Goal: Task Accomplishment & Management: Use online tool/utility

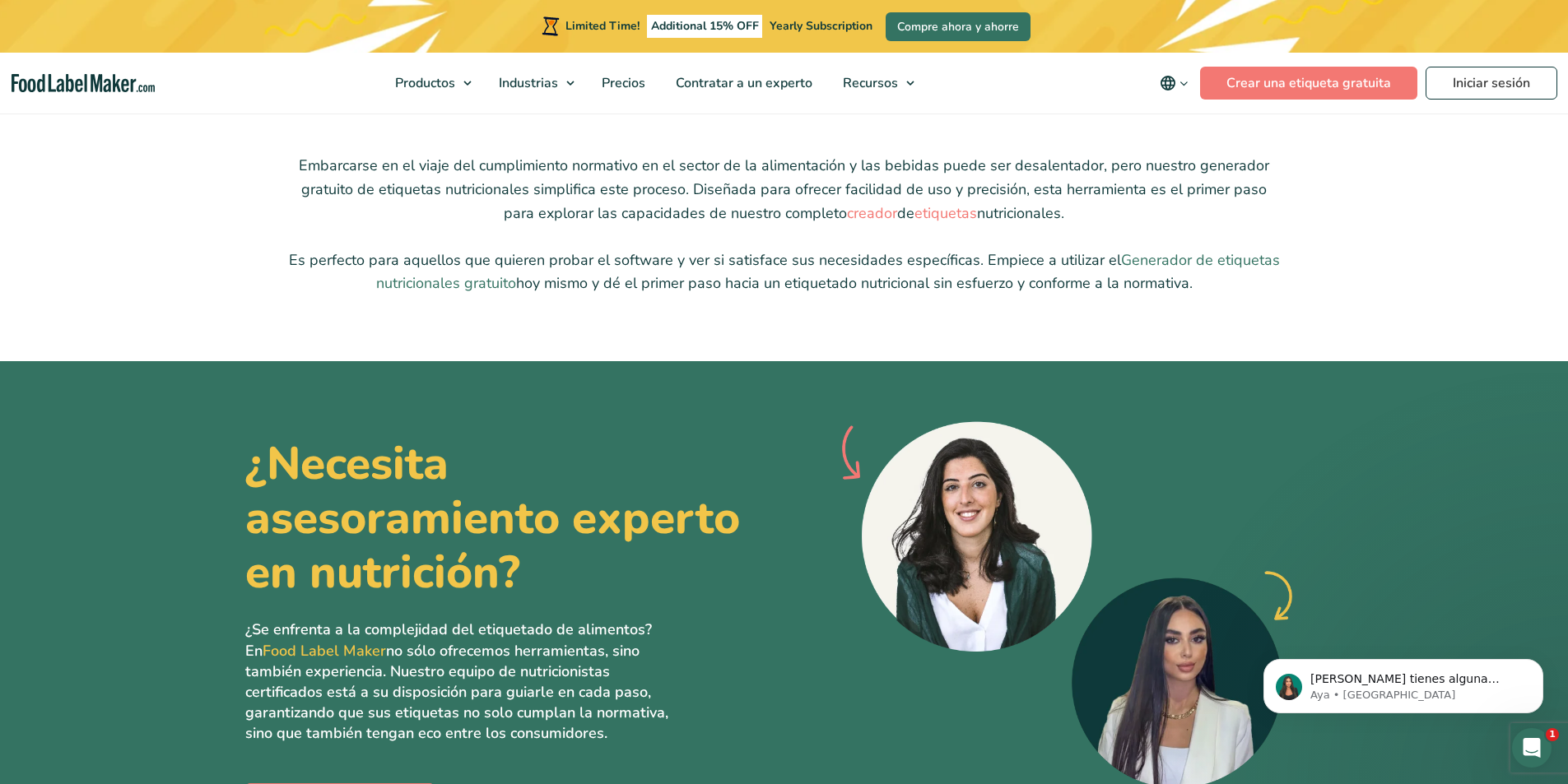
click at [435, 283] on link "Generador de etiquetas nutricionales gratuito" at bounding box center [828, 272] width 904 height 43
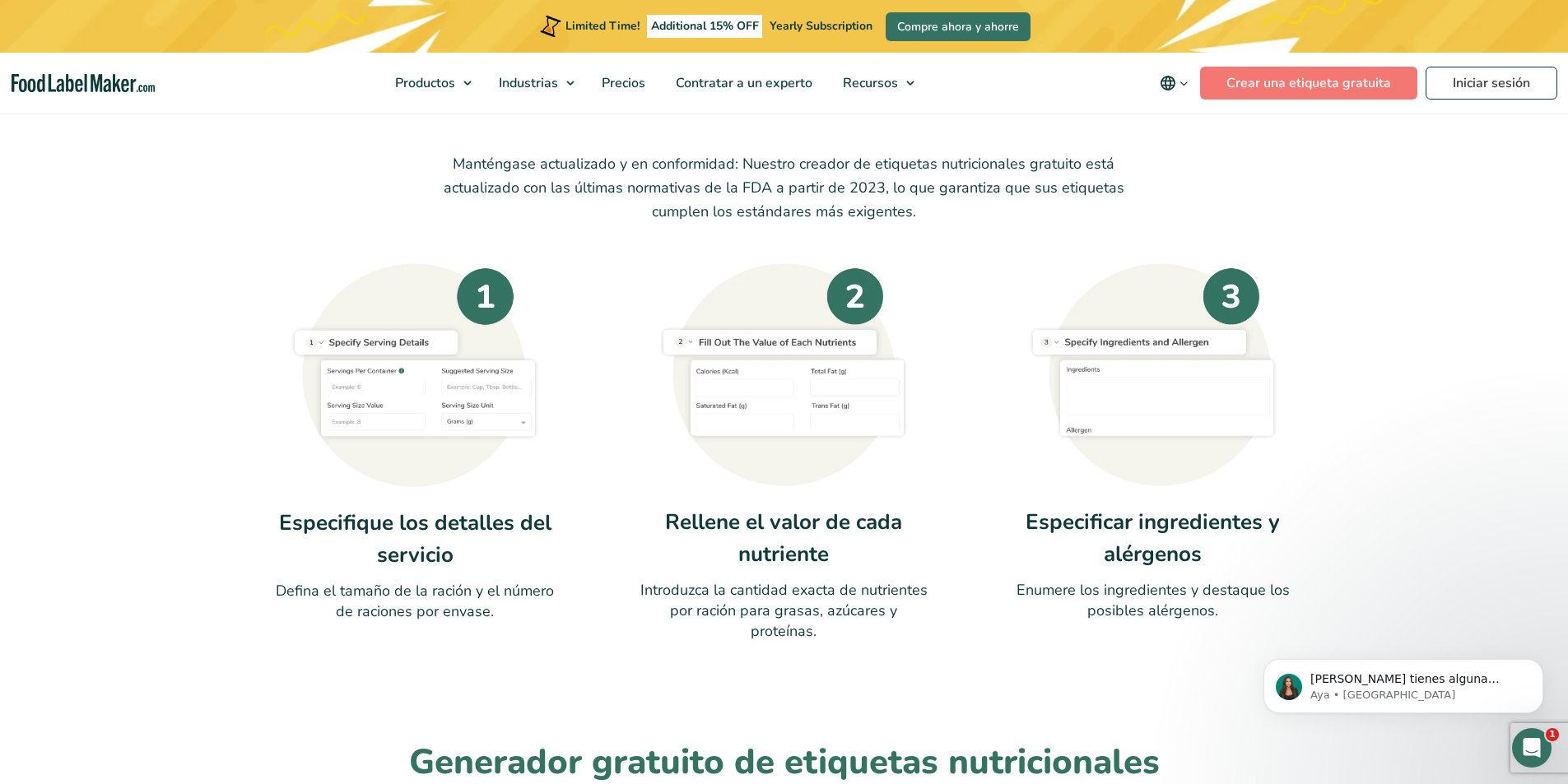
scroll to position [411, 0]
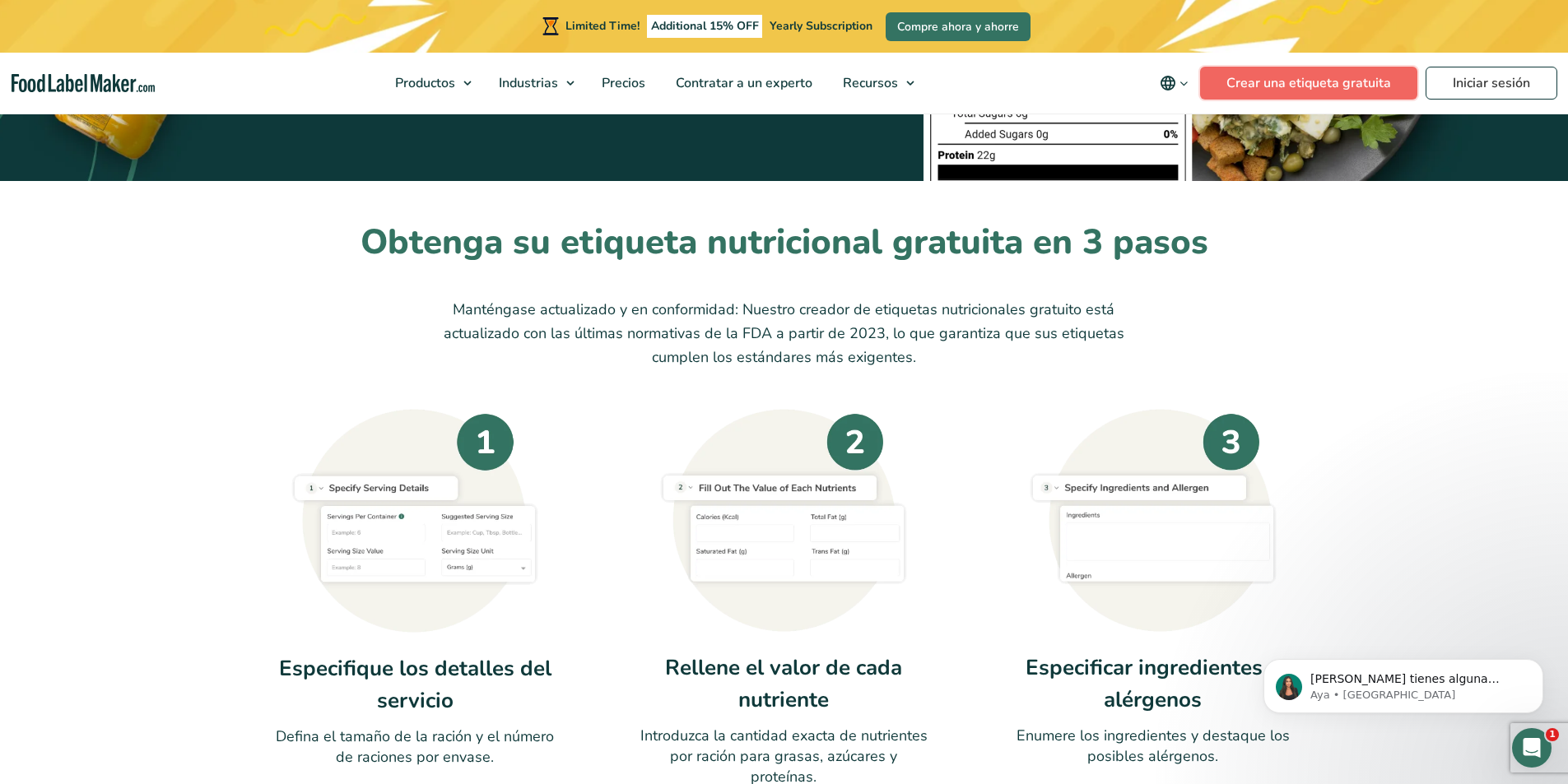
click at [1232, 72] on link "Crear una etiqueta gratuita" at bounding box center [1309, 83] width 217 height 33
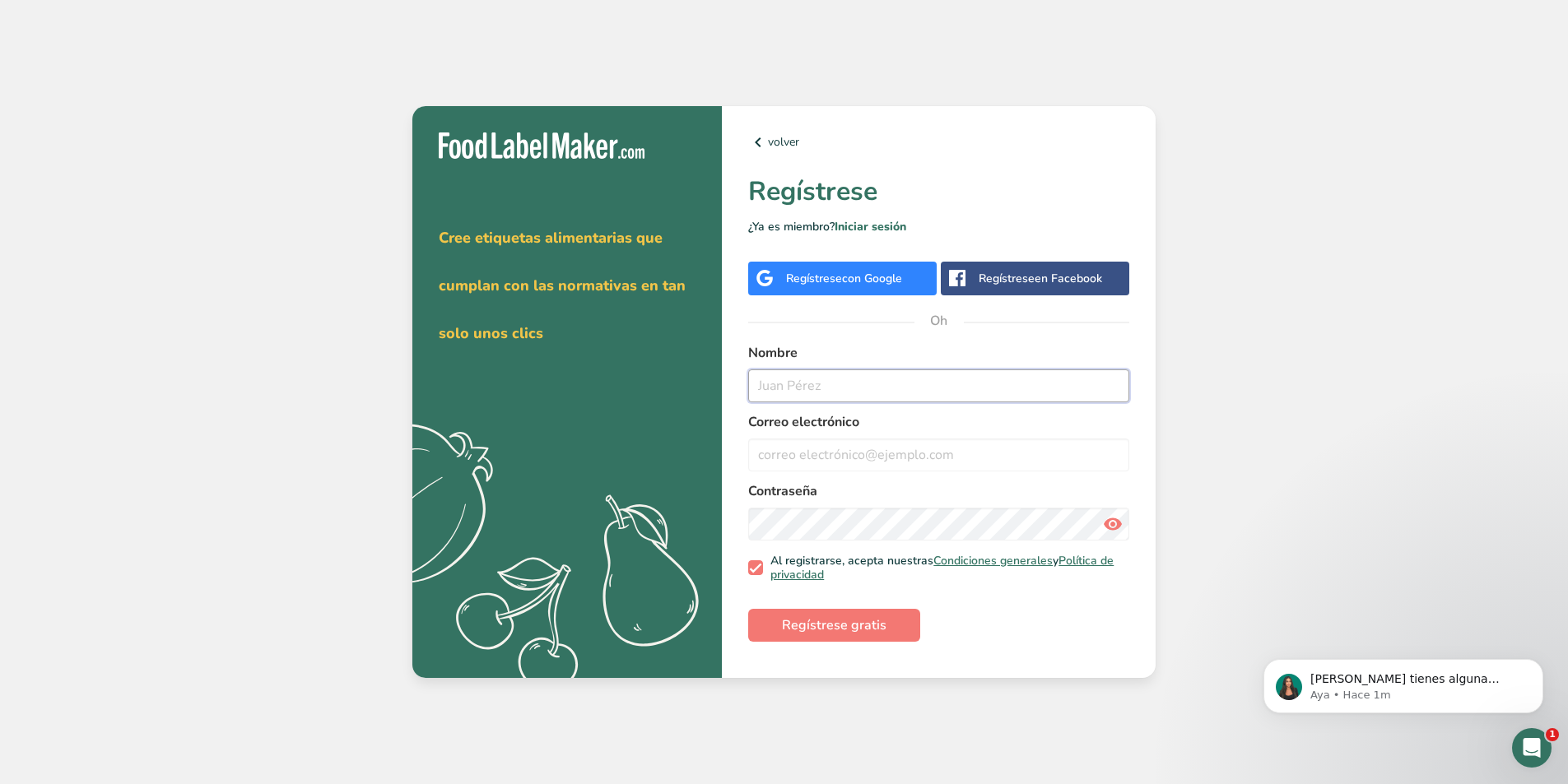
click at [935, 389] on input "text" at bounding box center [939, 386] width 381 height 33
type input "[PERSON_NAME]"
click at [900, 457] on input "email" at bounding box center [939, 455] width 381 height 33
type input "[EMAIL_ADDRESS][DOMAIN_NAME]"
click at [1106, 521] on icon at bounding box center [1113, 524] width 20 height 30
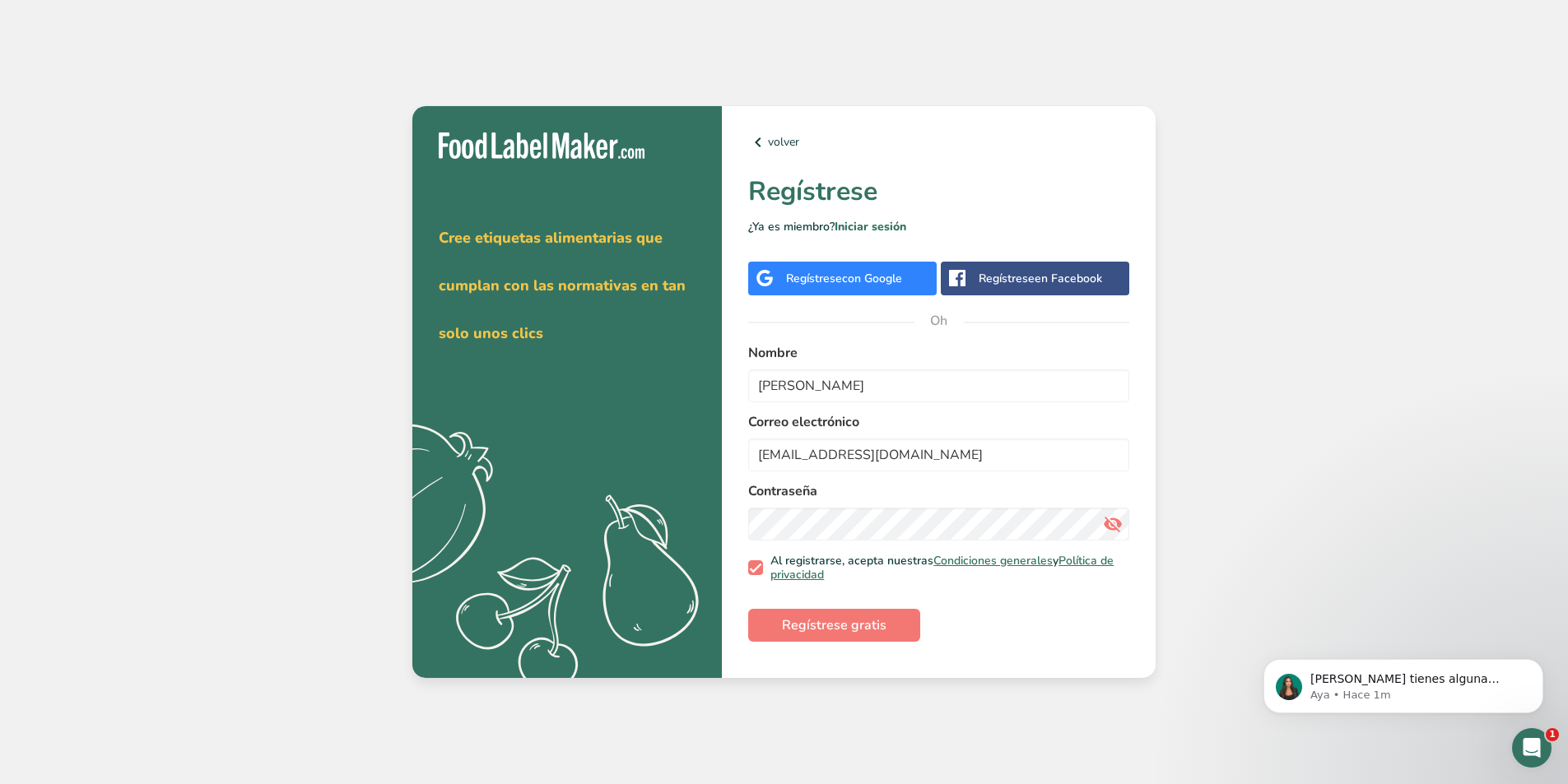
click at [1106, 521] on icon at bounding box center [1113, 524] width 20 height 30
click at [865, 627] on font "Regístrese gratis" at bounding box center [834, 625] width 104 height 18
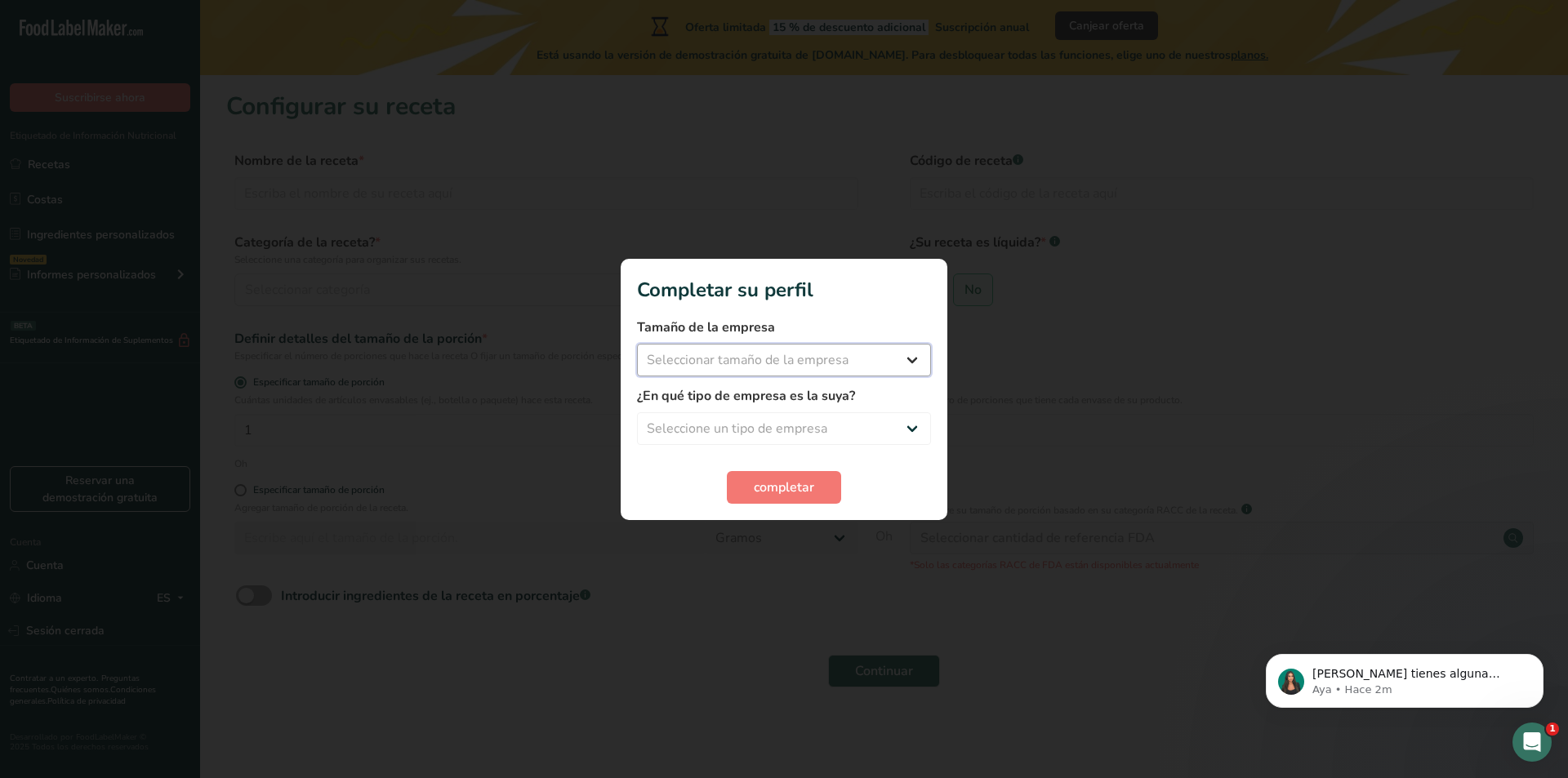
click at [912, 369] on select "Seleccionar tamaño de la empresa Menos de 10 empleados De 10 a 50 empleados De …" at bounding box center [784, 361] width 294 height 33
select select "1"
click at [637, 344] on select "Seleccionar tamaño de la empresa Menos de 10 empleados De 10 a 50 empleados De …" at bounding box center [784, 361] width 294 height 33
click at [907, 436] on select "Seleccione un tipo de empresa Fabricante de alimentos envasados Restaurante y c…" at bounding box center [784, 429] width 294 height 33
select select "5"
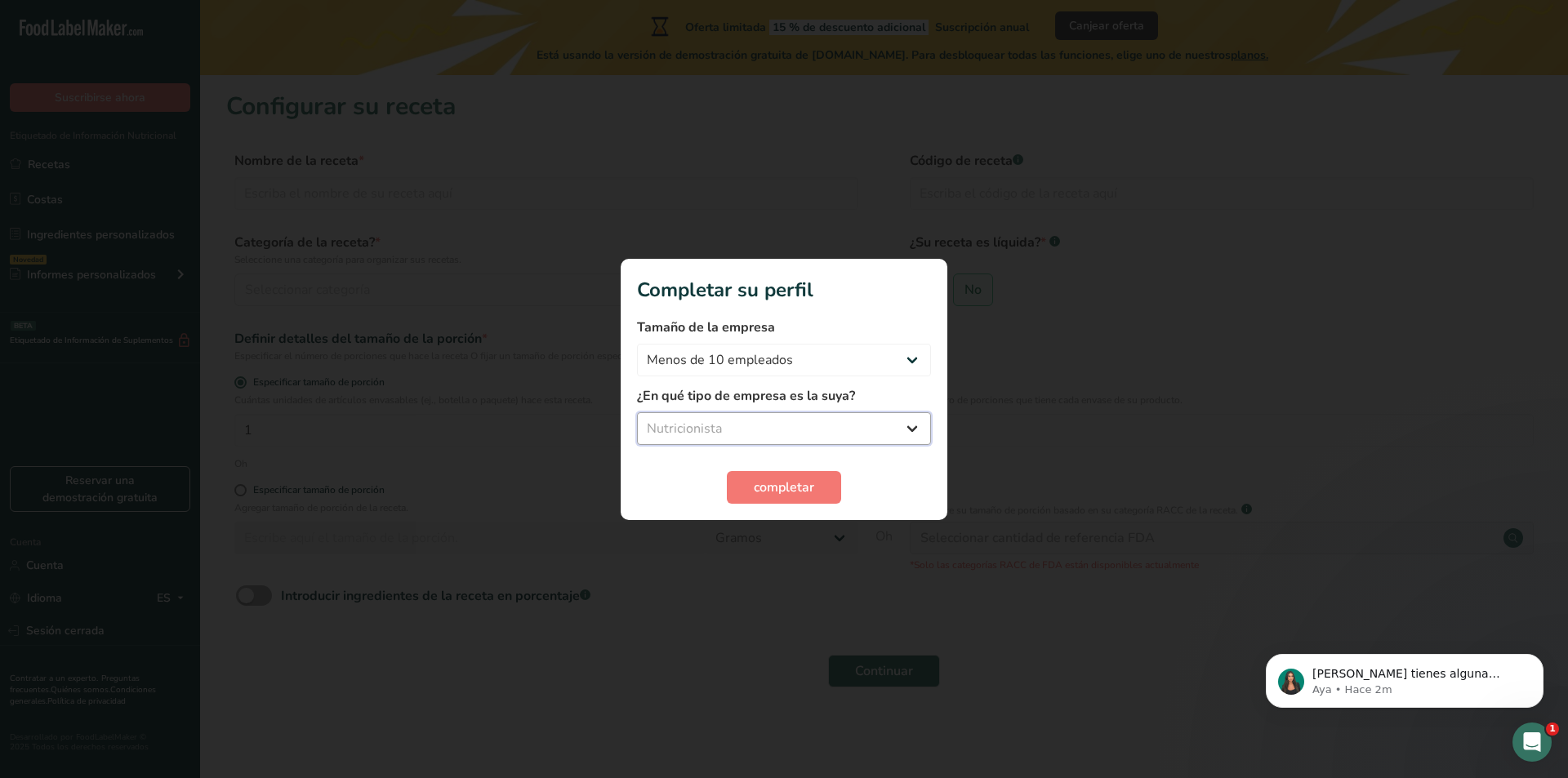
click at [637, 412] on select "Seleccione un tipo de empresa Fabricante de alimentos envasados Restaurante y c…" at bounding box center [784, 429] width 294 height 33
click at [825, 485] on button "completar" at bounding box center [784, 487] width 115 height 33
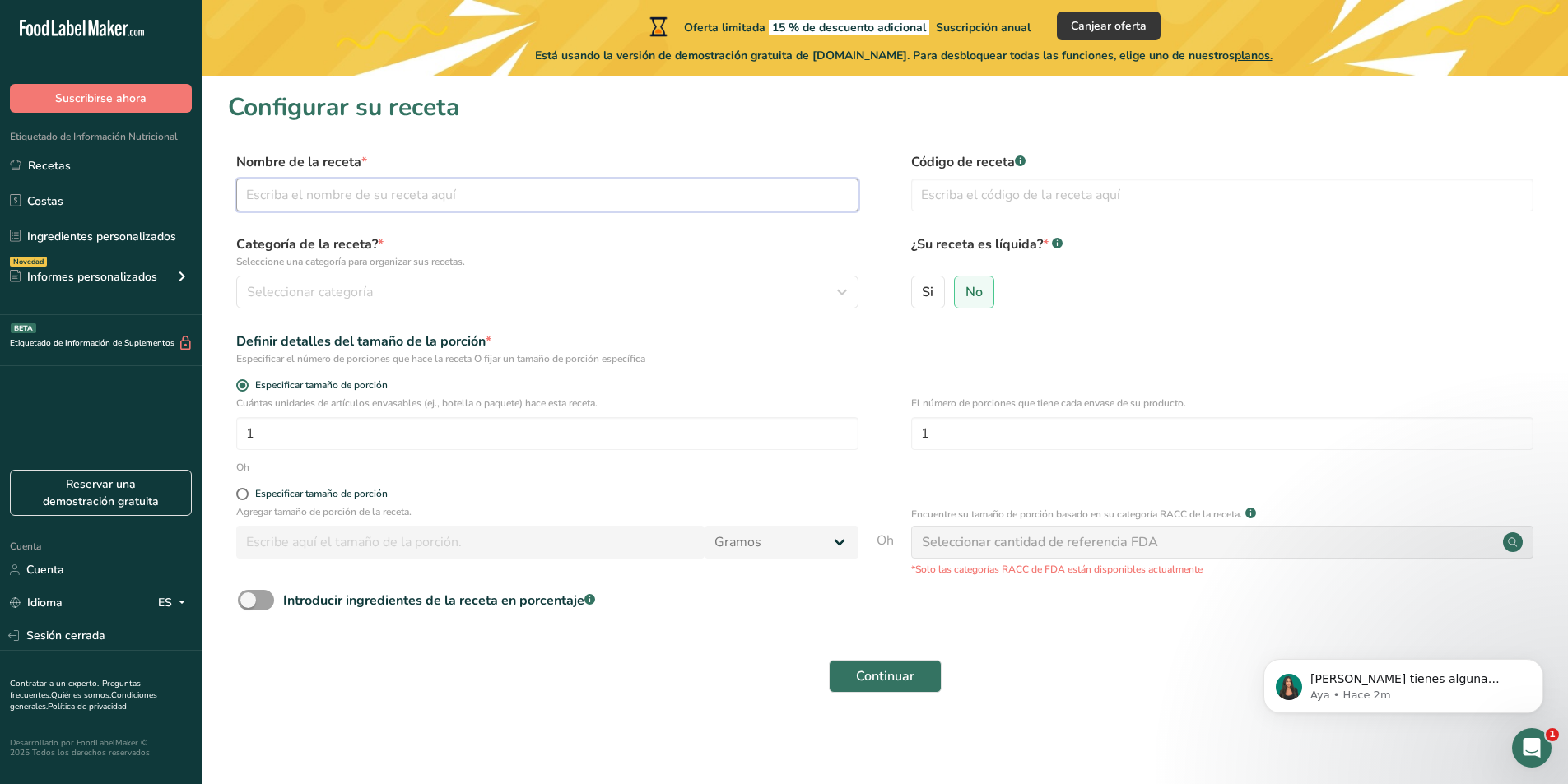
click at [549, 201] on input "text" at bounding box center [548, 195] width 622 height 33
type input "Scones"
click at [1156, 194] on input "text" at bounding box center [1222, 195] width 622 height 33
type input "001"
click at [841, 301] on icon "button" at bounding box center [841, 292] width 20 height 30
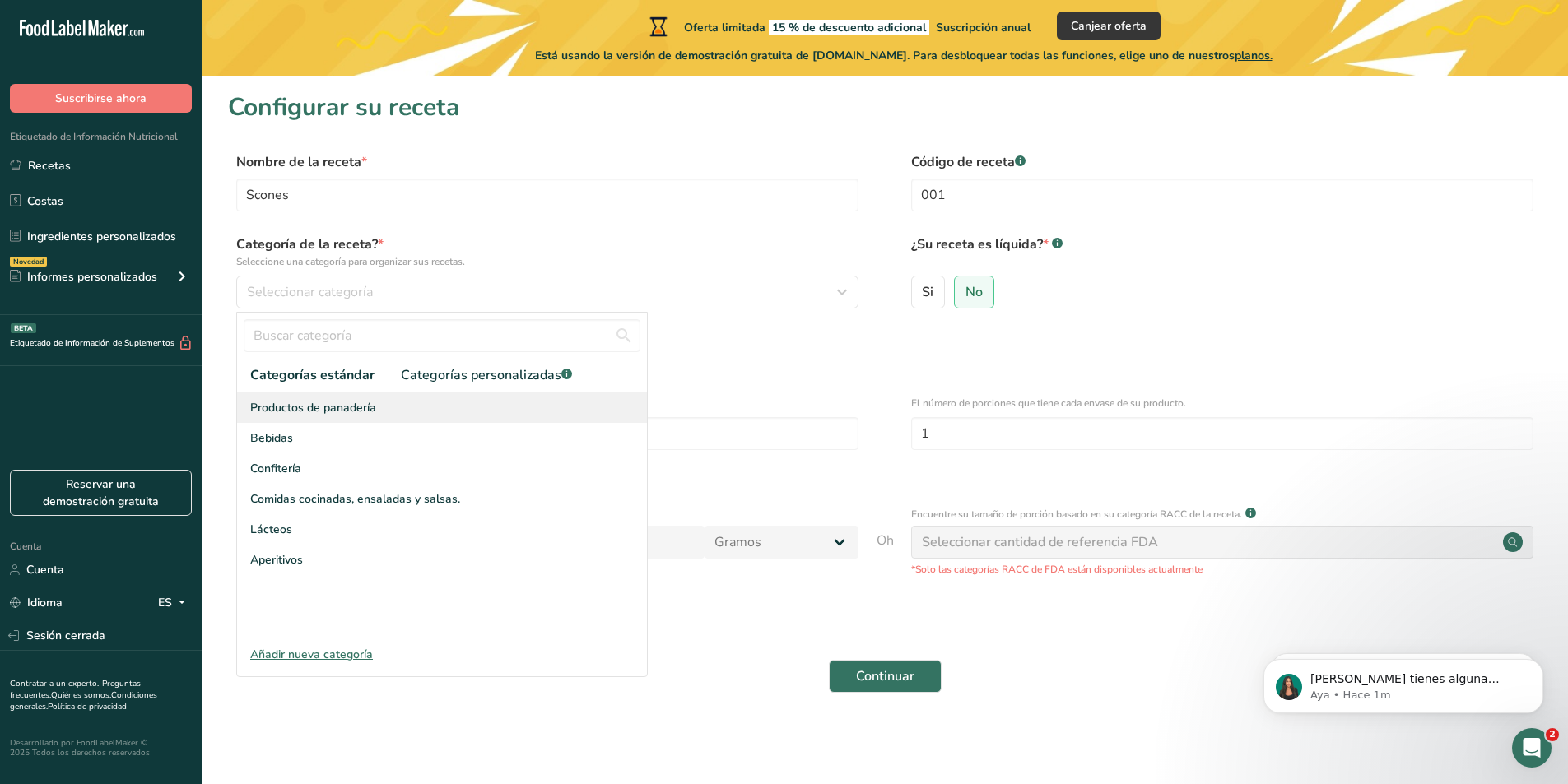
click at [369, 411] on font "Productos de panadería" at bounding box center [313, 408] width 126 height 16
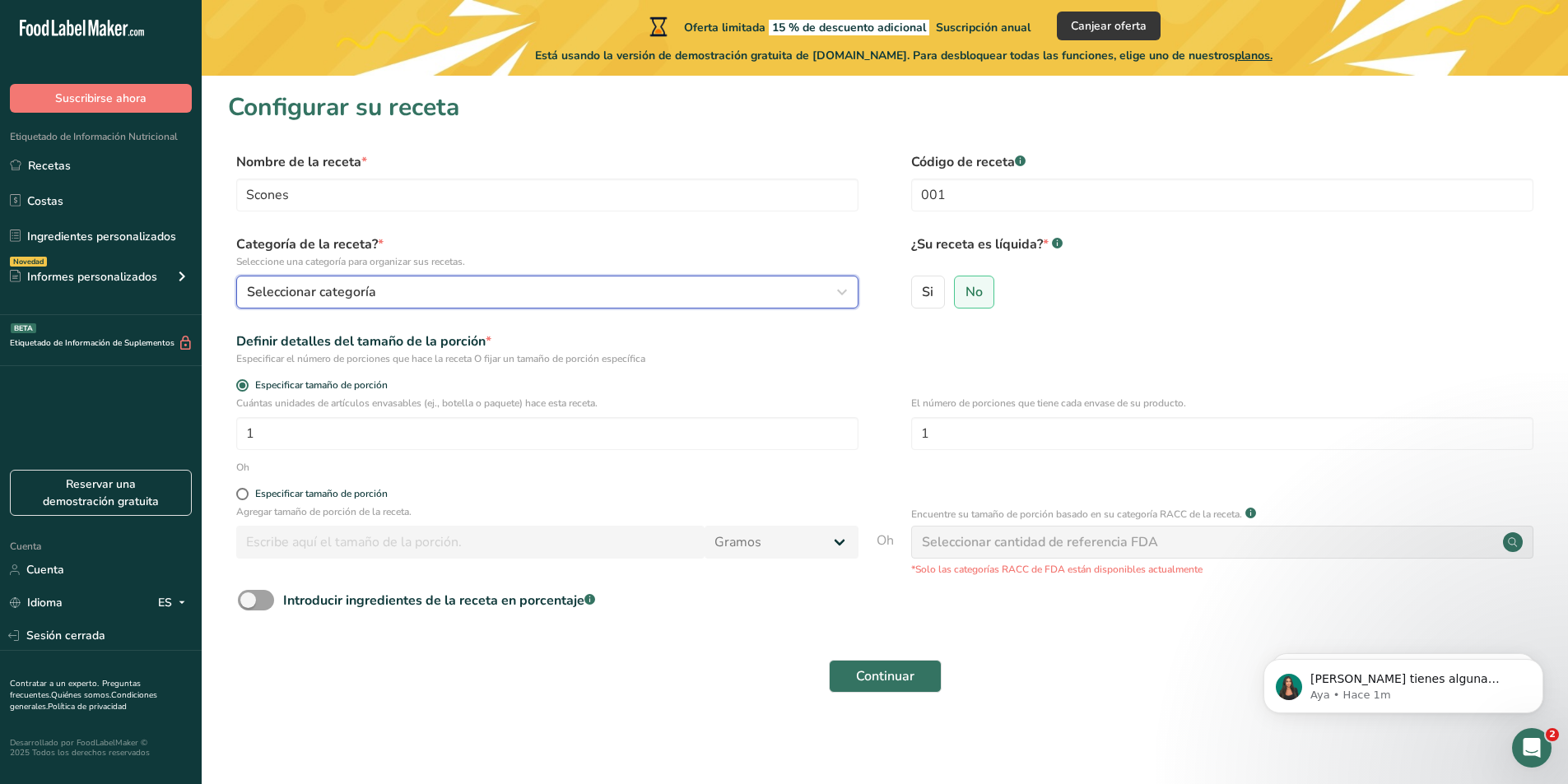
click at [847, 291] on icon "button" at bounding box center [841, 292] width 20 height 30
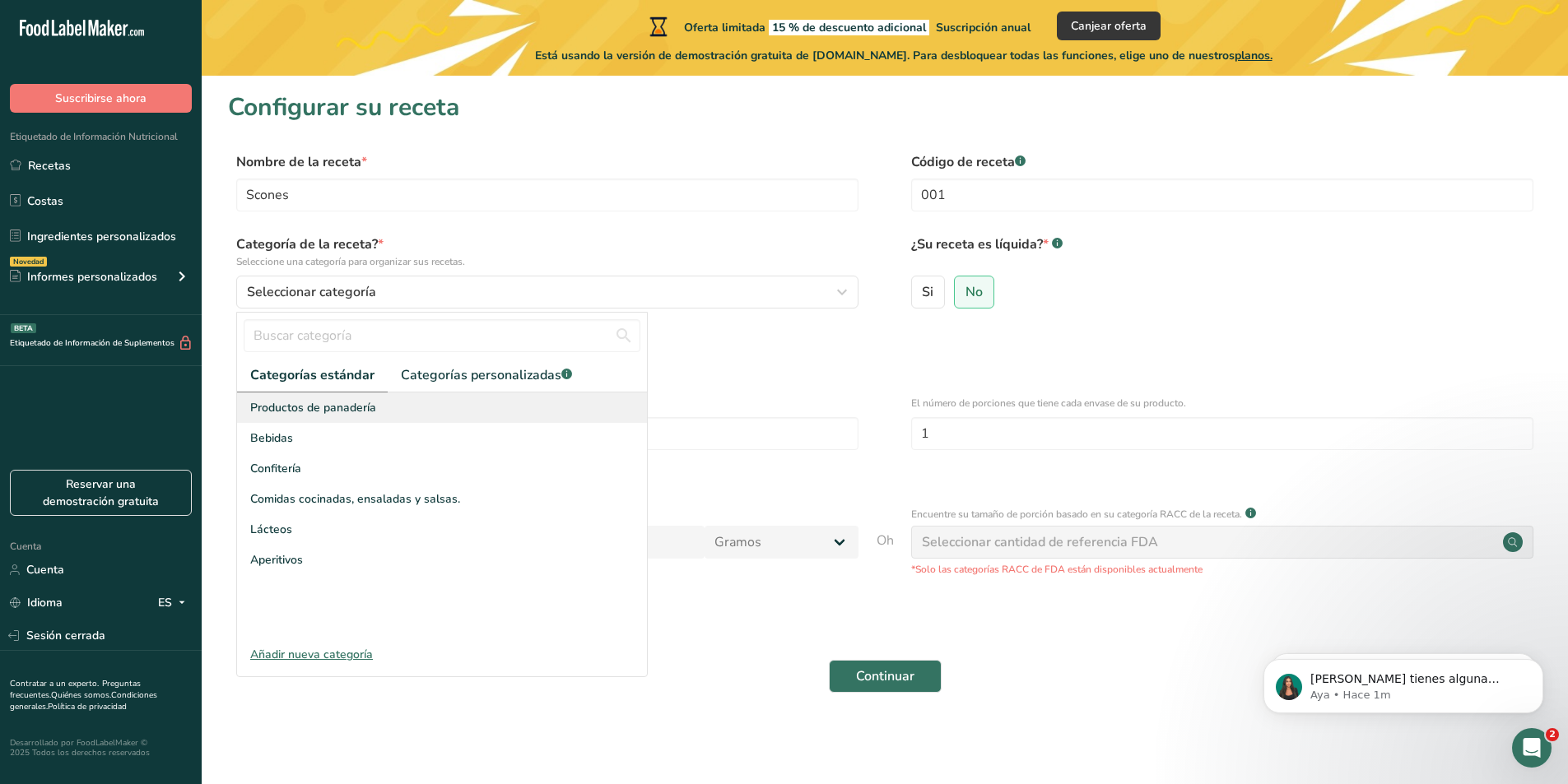
click at [309, 409] on font "Productos de panadería" at bounding box center [313, 408] width 126 height 16
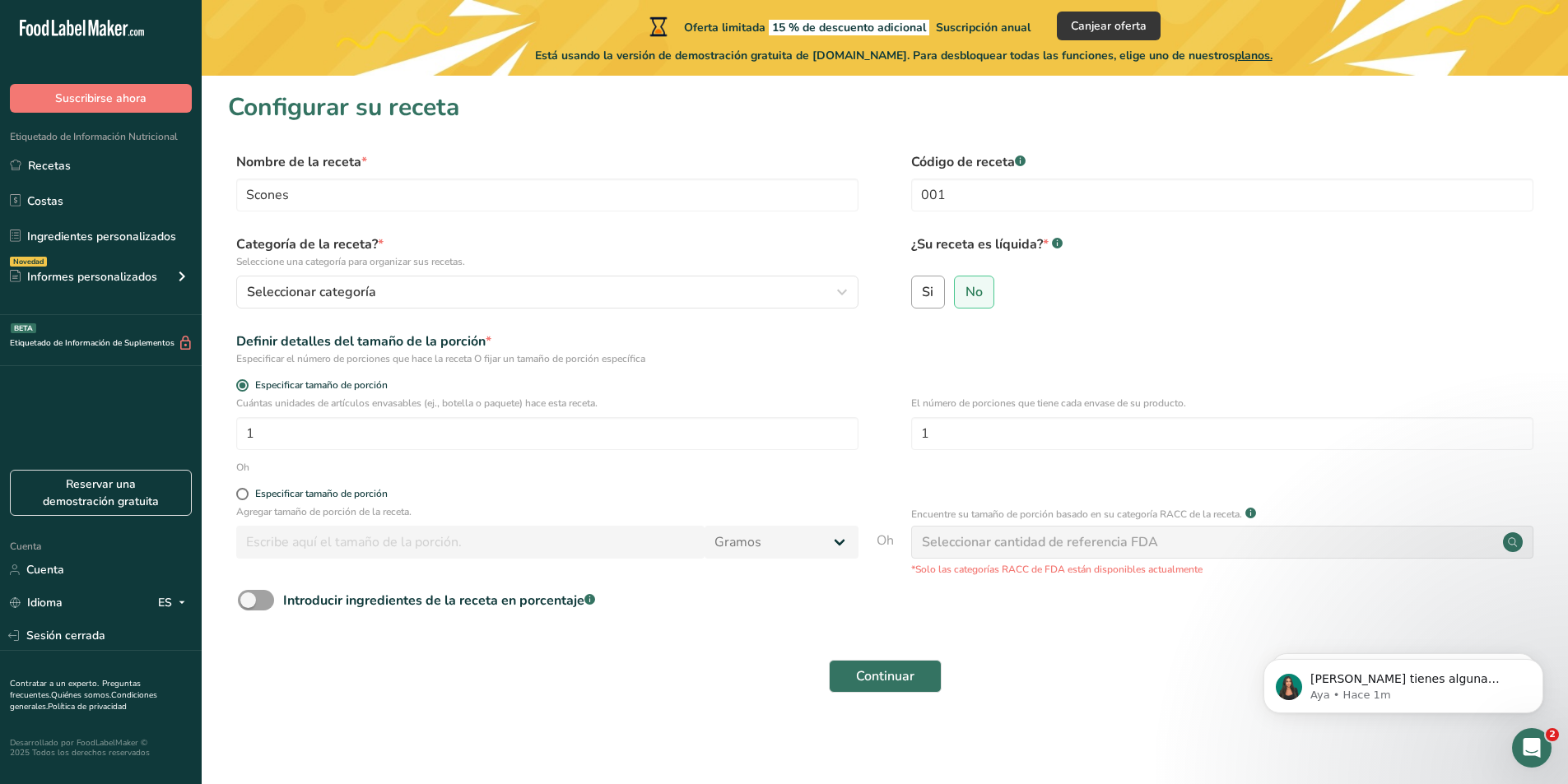
click at [936, 299] on label "Si" at bounding box center [928, 292] width 35 height 33
click at [923, 297] on input "Si" at bounding box center [917, 292] width 10 height 10
radio input "true"
radio input "false"
select select "22"
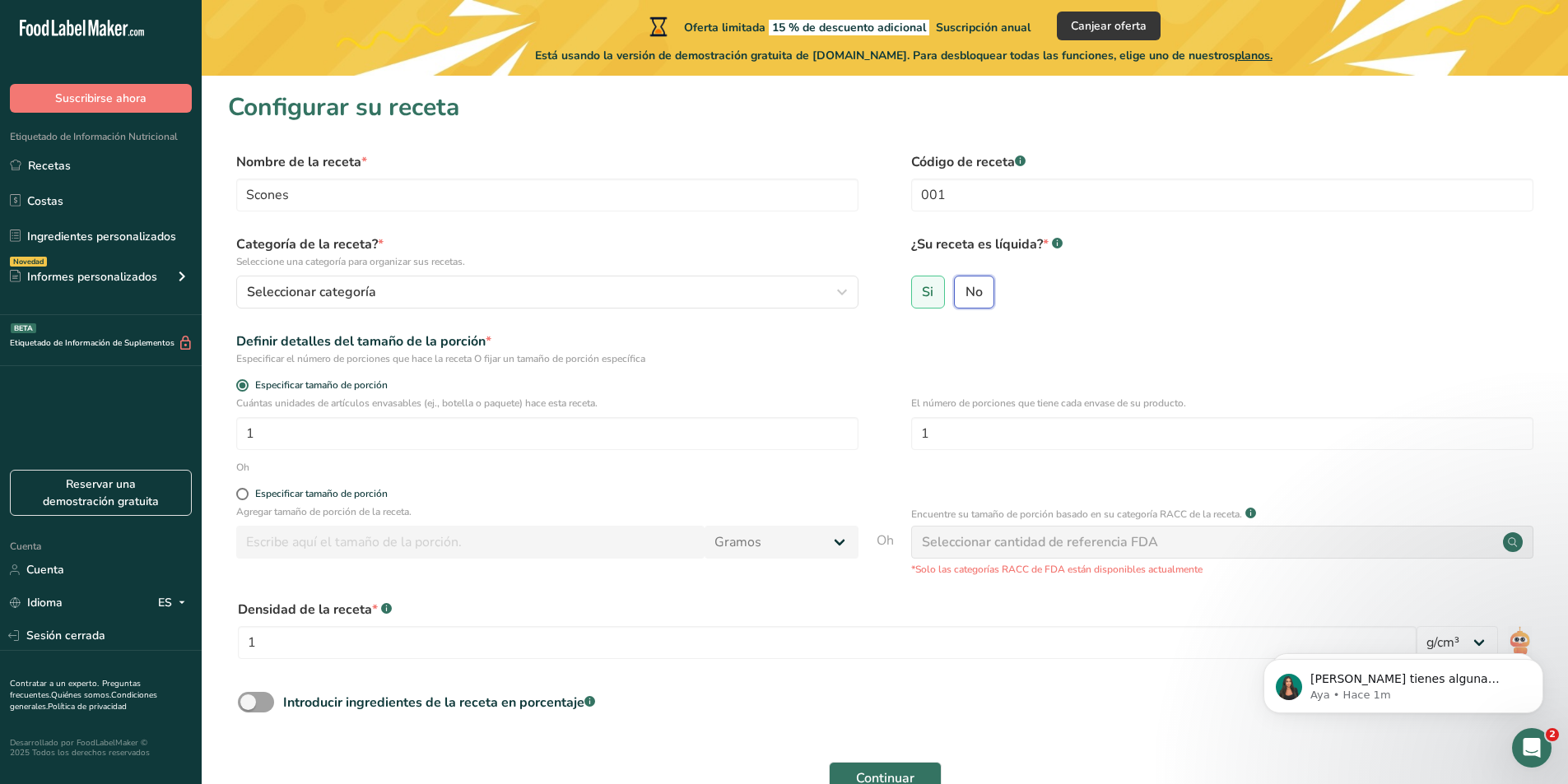
click at [964, 289] on input "No" at bounding box center [960, 292] width 10 height 10
radio input "true"
radio input "false"
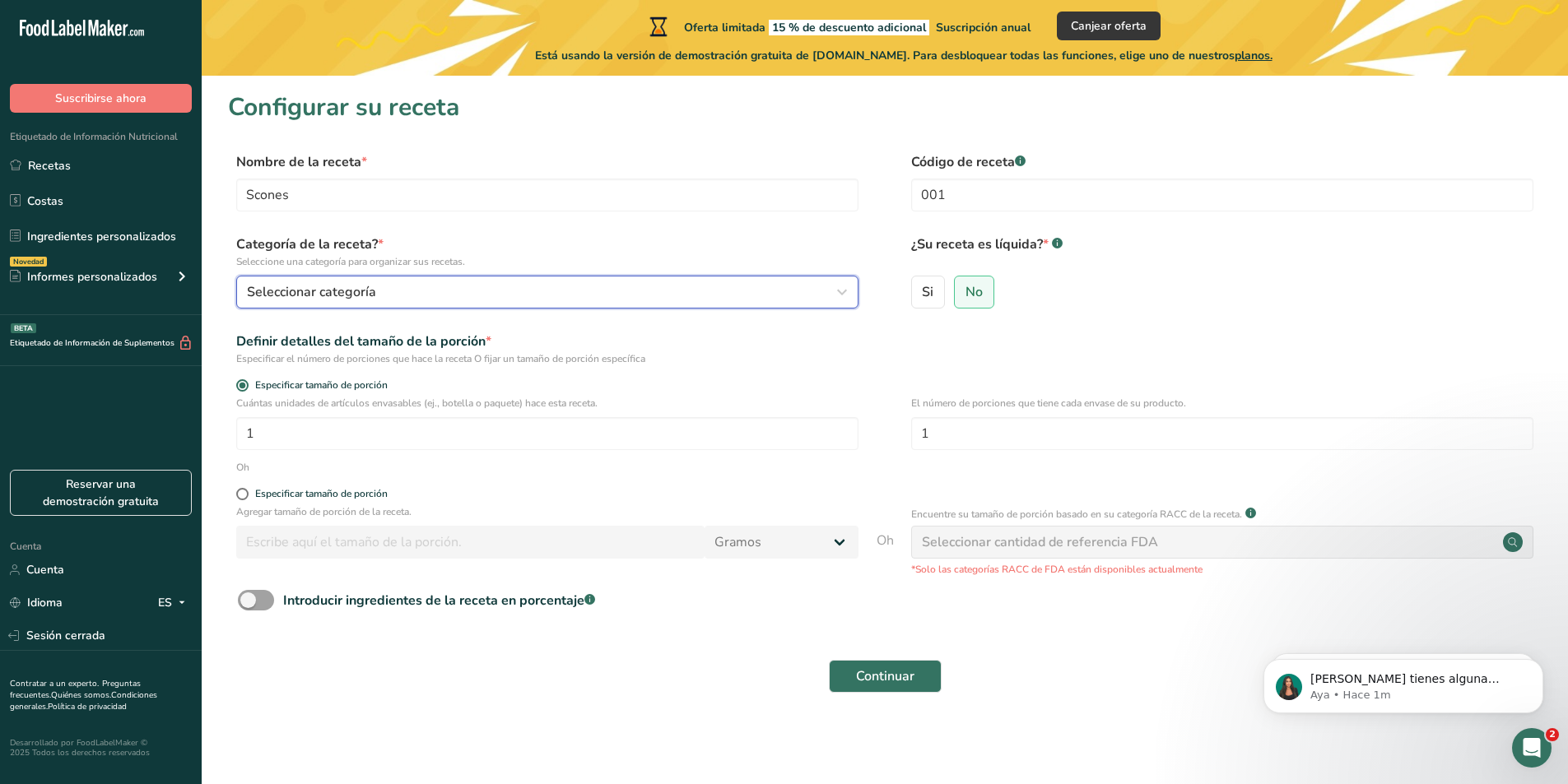
click at [844, 293] on icon "button" at bounding box center [841, 292] width 20 height 30
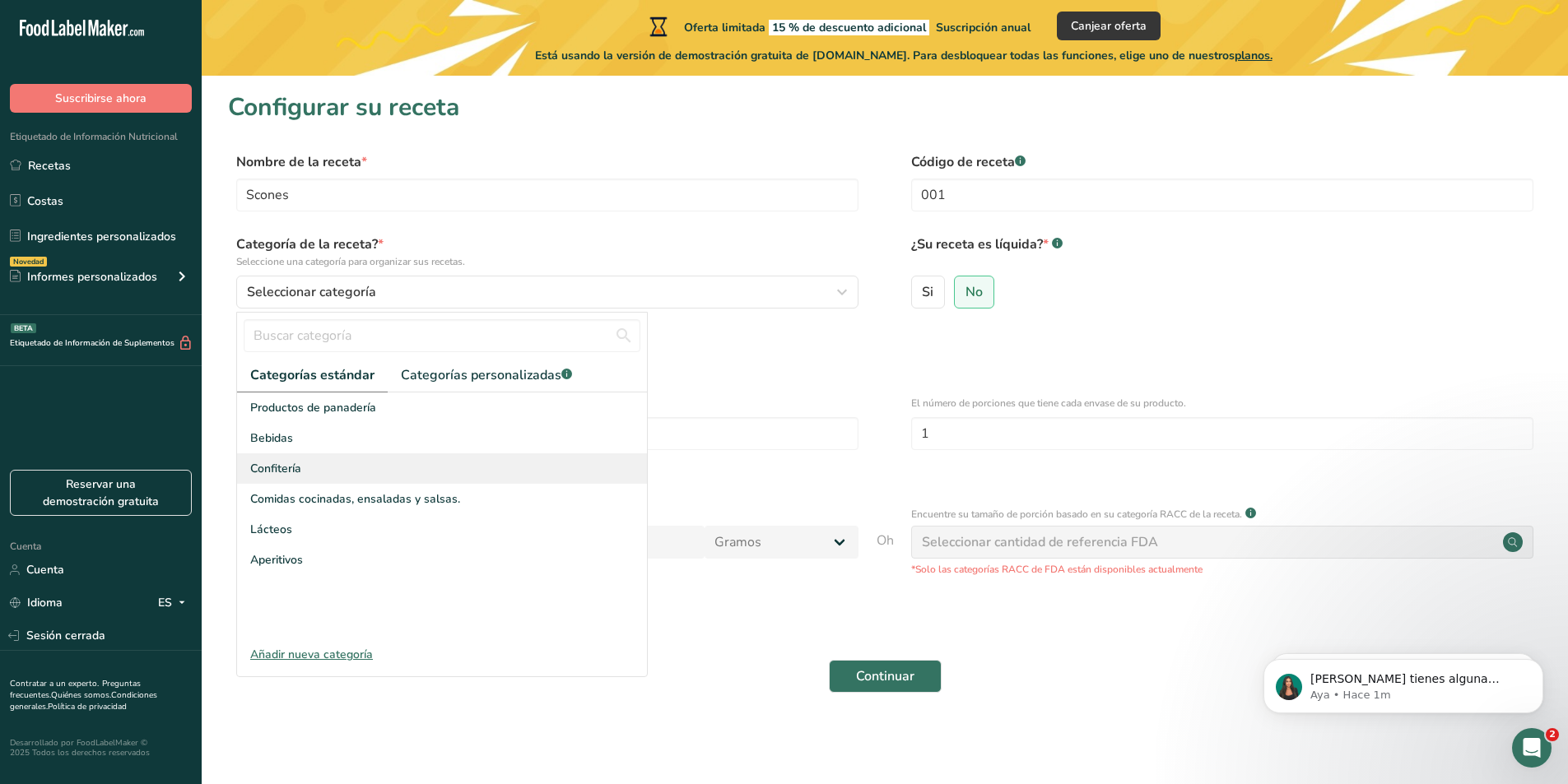
click at [295, 472] on font "Confitería" at bounding box center [276, 468] width 51 height 16
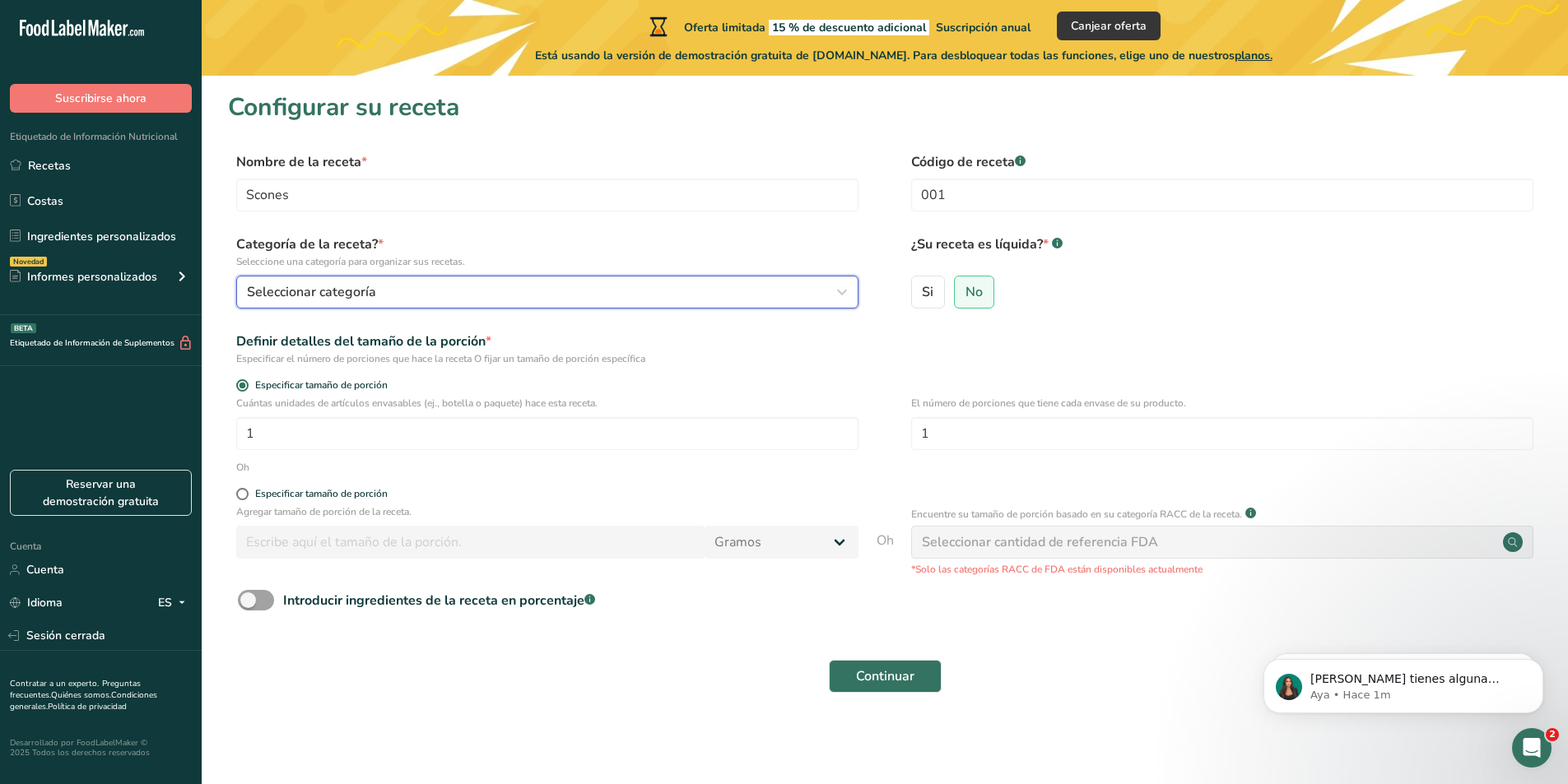
click at [849, 293] on icon "button" at bounding box center [841, 292] width 20 height 30
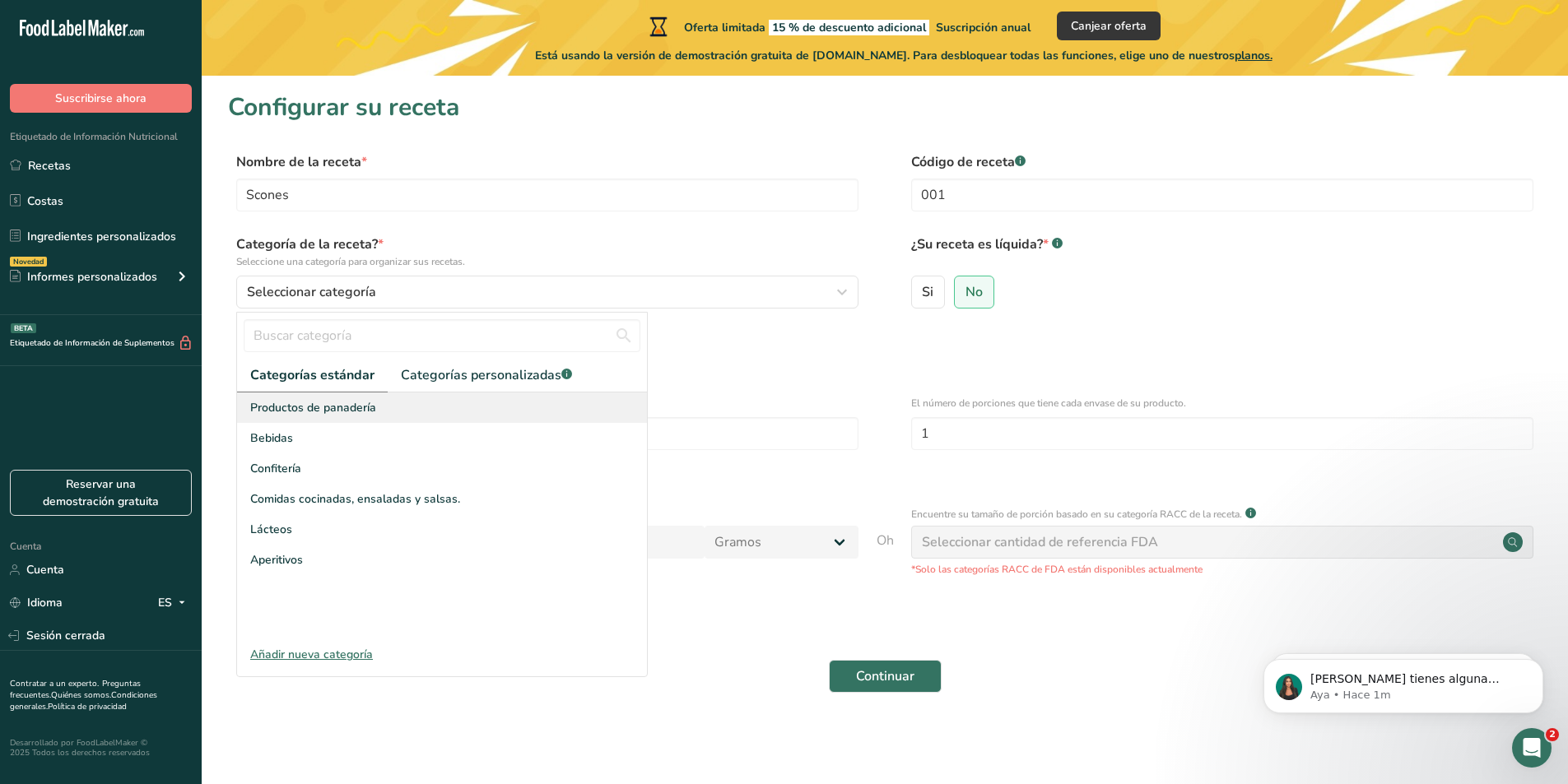
click at [365, 413] on font "Productos de panadería" at bounding box center [313, 408] width 126 height 16
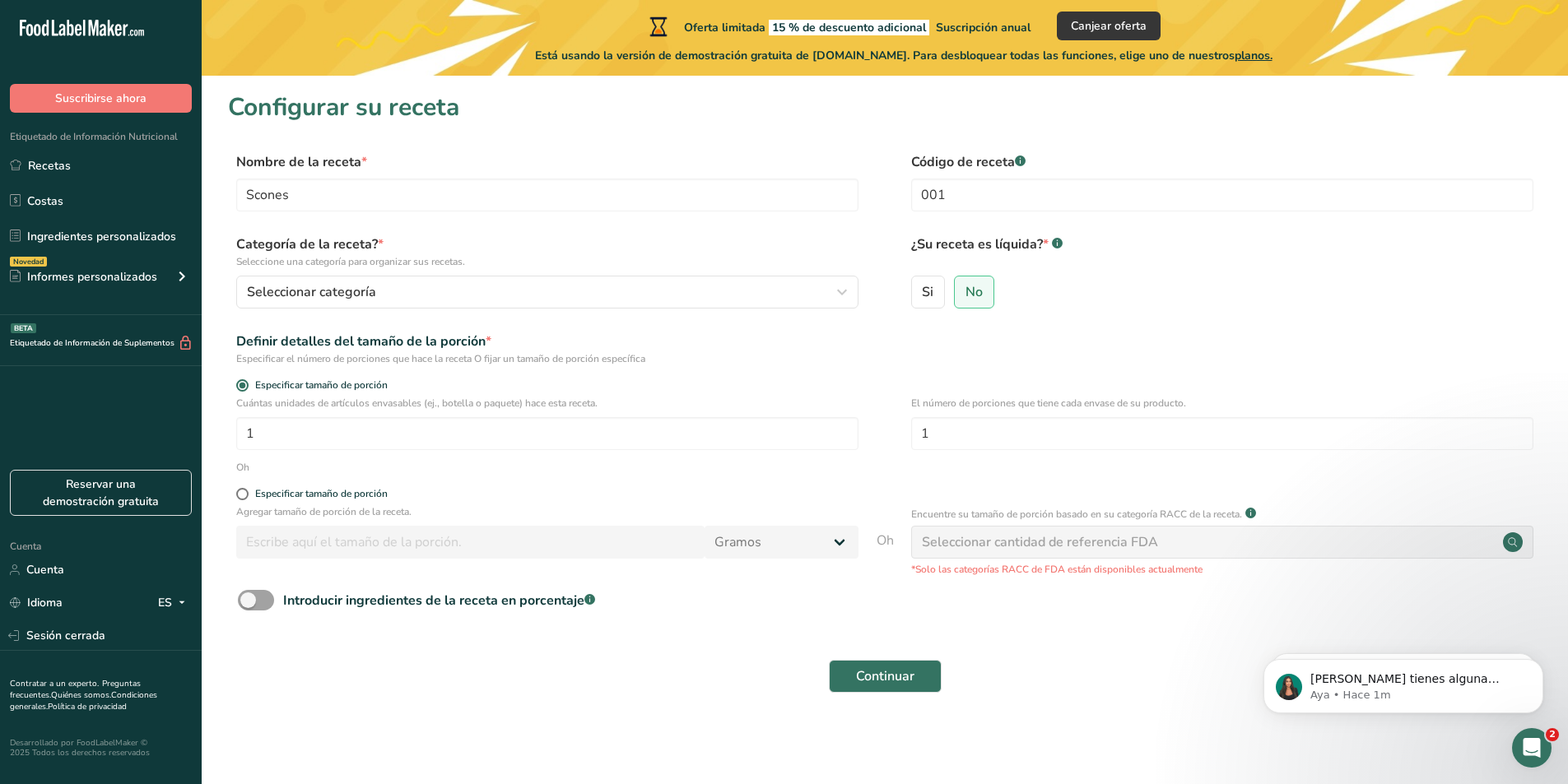
click at [364, 356] on font "Especificar el número de porciones que hace la receta O fijar un tamaño de porc…" at bounding box center [441, 358] width 409 height 13
click at [595, 364] on font "Especificar el número de porciones que hace la receta O fijar un tamaño de porc…" at bounding box center [441, 358] width 409 height 13
click at [959, 442] on input "1" at bounding box center [1222, 434] width 622 height 33
type input "3"
click at [625, 357] on font "Especificar el número de porciones que hace la receta O fijar un tamaño de porc…" at bounding box center [441, 358] width 409 height 13
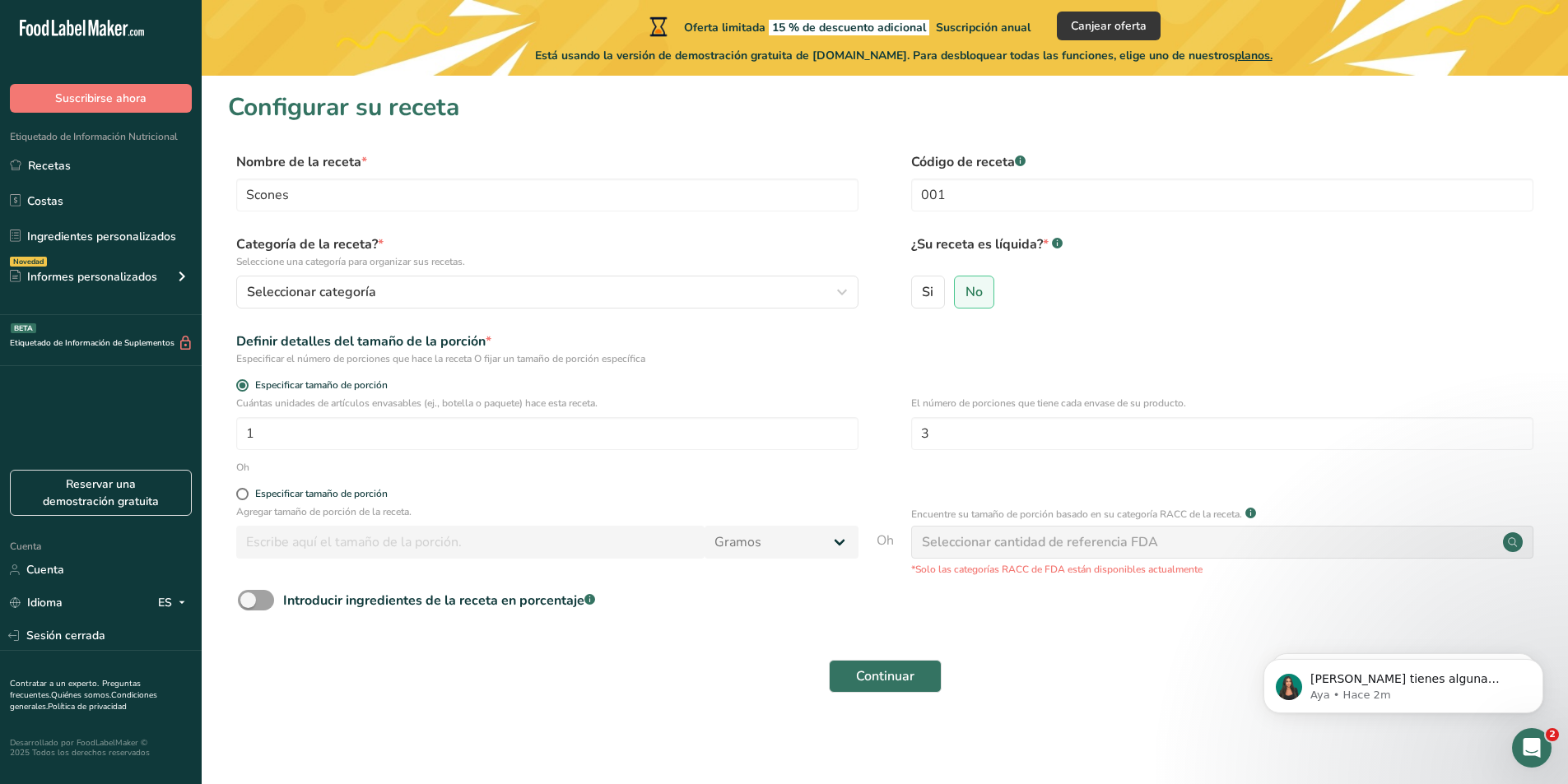
click at [625, 357] on font "Especificar el número de porciones que hace la receta O fijar un tamaño de porc…" at bounding box center [441, 358] width 409 height 13
click at [275, 356] on font "Especificar el número de porciones que hace la receta O fijar un tamaño de porc…" at bounding box center [441, 358] width 409 height 13
click at [241, 384] on span at bounding box center [243, 386] width 12 height 12
click at [241, 384] on input "Especificar tamaño de porción" at bounding box center [242, 385] width 10 height 10
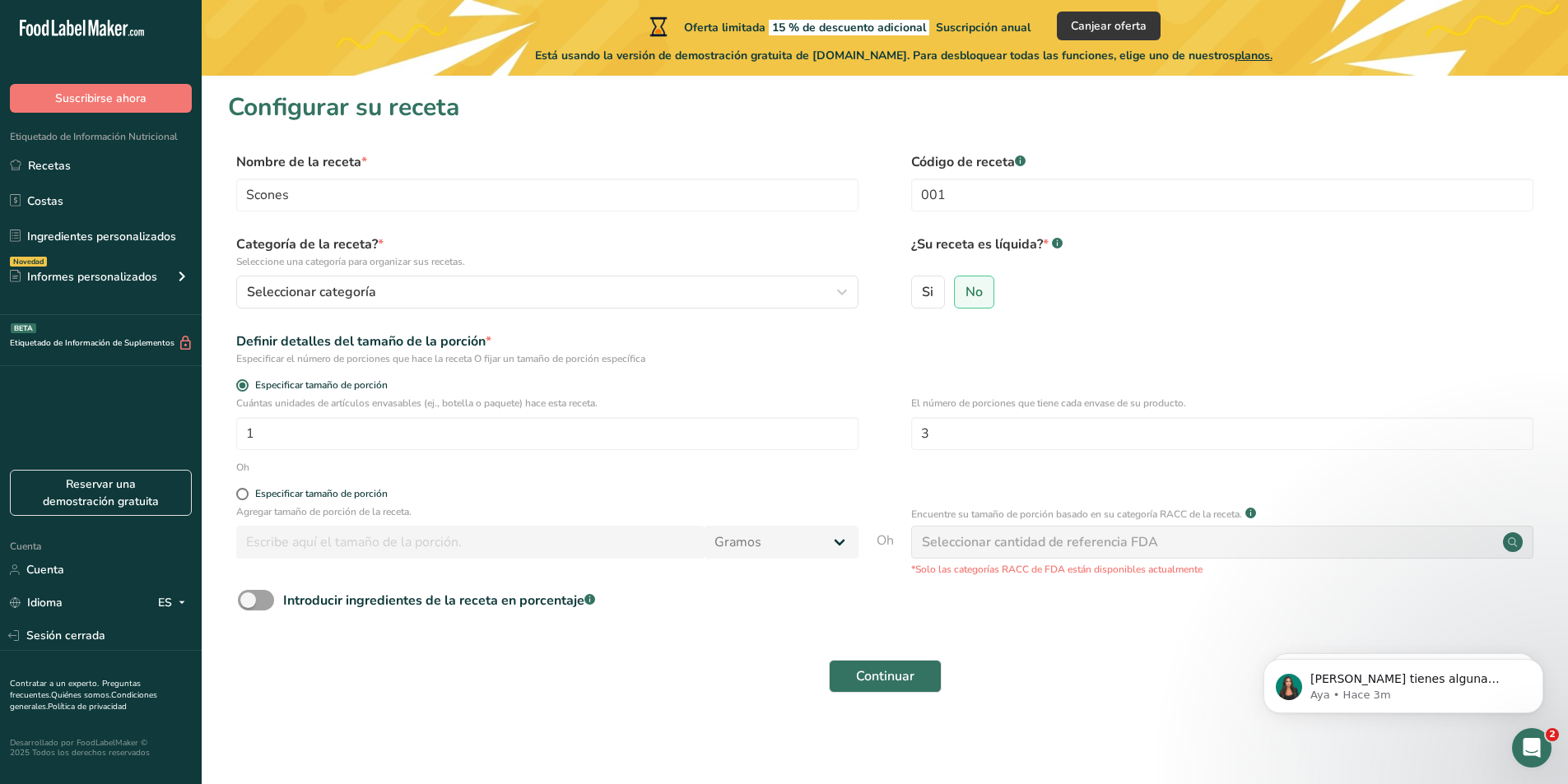
click at [1051, 399] on font "El número de porciones que tiene cada envase de su producto." at bounding box center [1048, 402] width 275 height 13
click at [333, 440] on input "1" at bounding box center [548, 434] width 622 height 33
type input "6"
click at [528, 475] on form "Nombre de la receta * Scones Código de receta .a-a{fill:#347362;}.b-a{fill:#fff…" at bounding box center [884, 428] width 1313 height 551
click at [238, 495] on span at bounding box center [243, 495] width 12 height 12
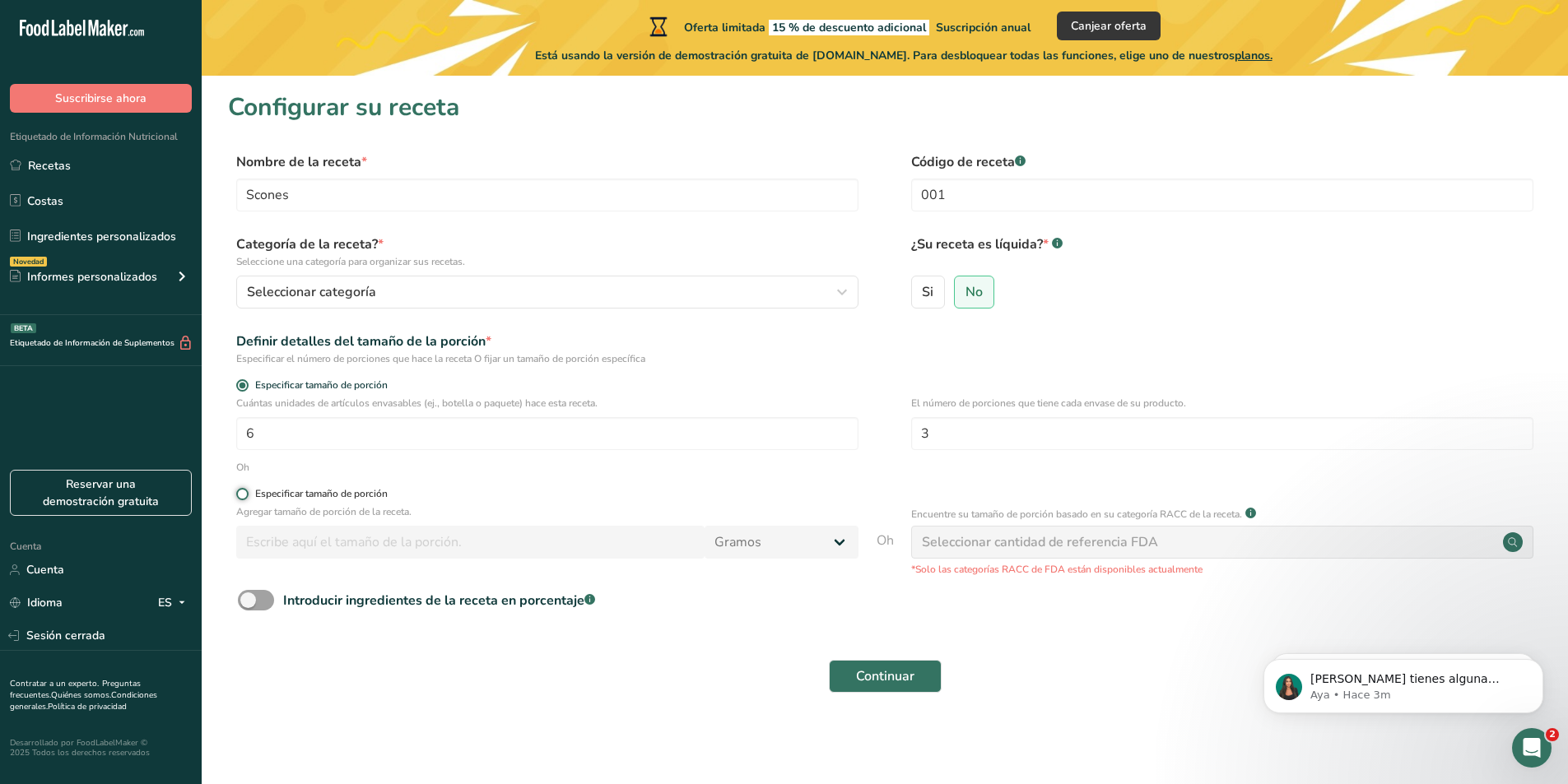
click at [238, 495] on input "Especificar tamaño de porción" at bounding box center [242, 494] width 10 height 10
radio input "true"
radio input "false"
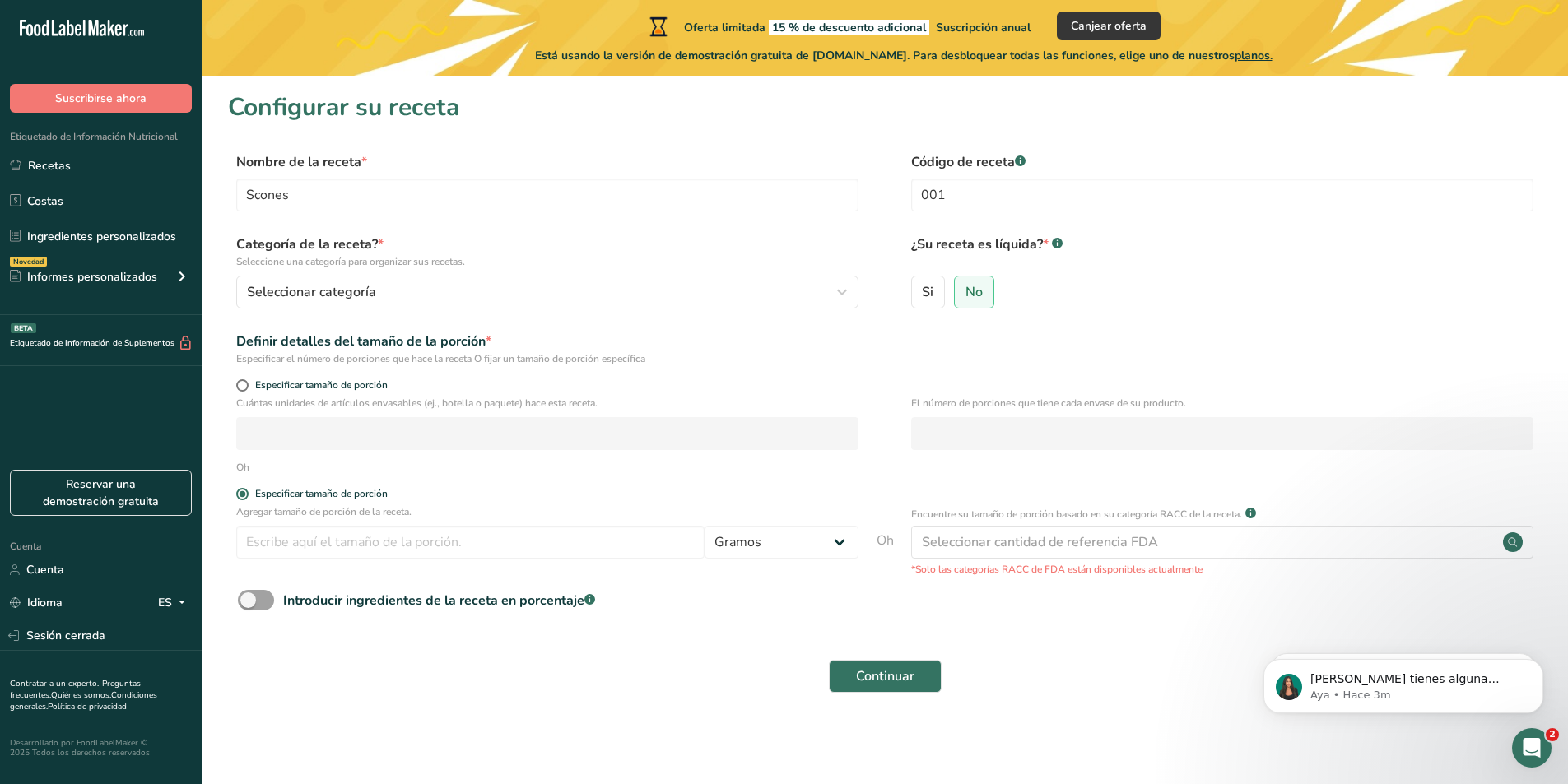
drag, startPoint x: 241, startPoint y: 495, endPoint x: 241, endPoint y: 515, distance: 20.0
click at [241, 500] on span at bounding box center [243, 495] width 12 height 12
click at [241, 500] on input "Especificar tamaño de porción" at bounding box center [242, 494] width 10 height 10
drag, startPoint x: 237, startPoint y: 384, endPoint x: 242, endPoint y: 394, distance: 11.2
click at [238, 382] on span at bounding box center [243, 386] width 12 height 12
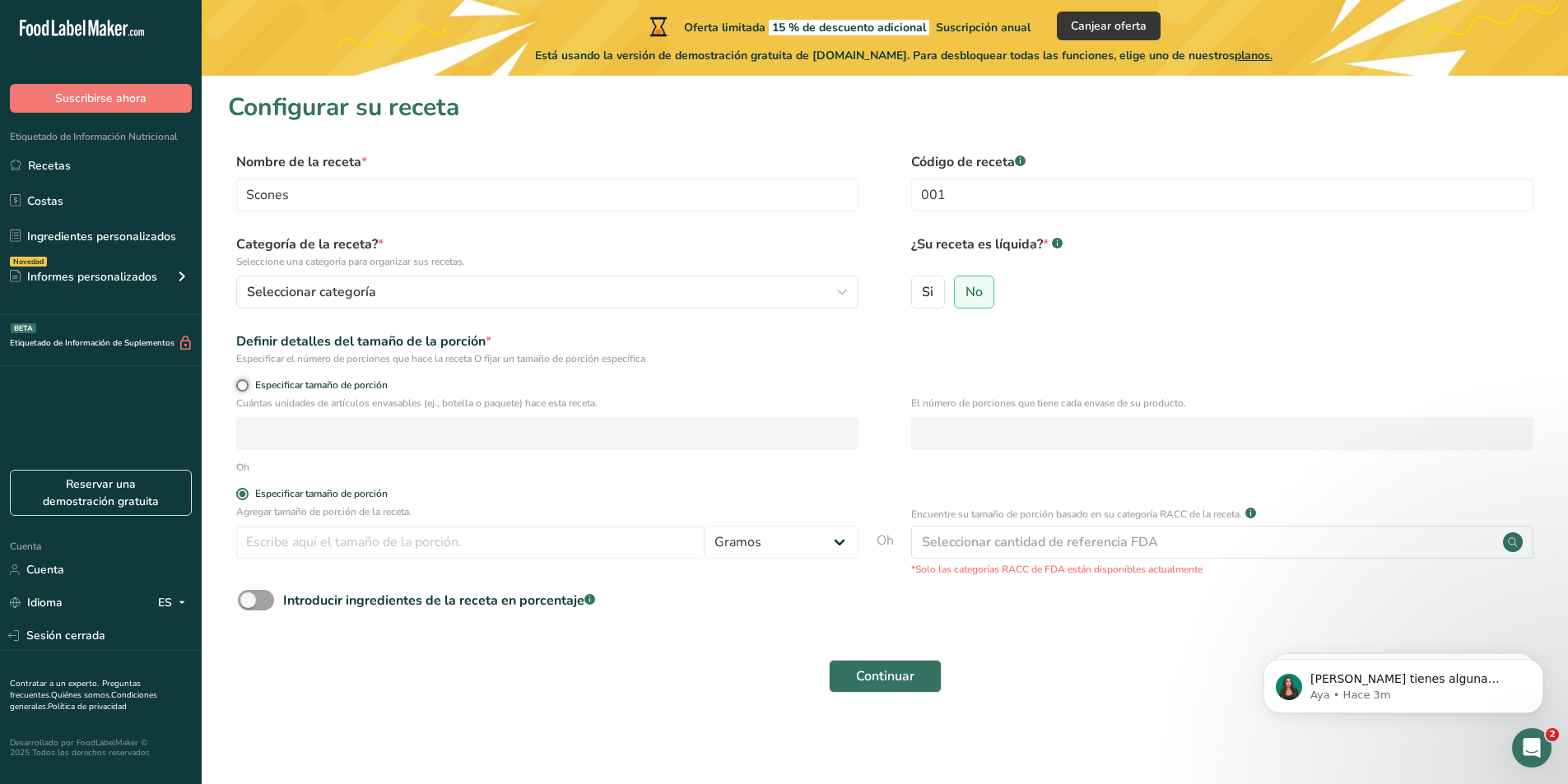
click at [238, 382] on input "Especificar tamaño de porción" at bounding box center [242, 385] width 10 height 10
radio input "true"
radio input "false"
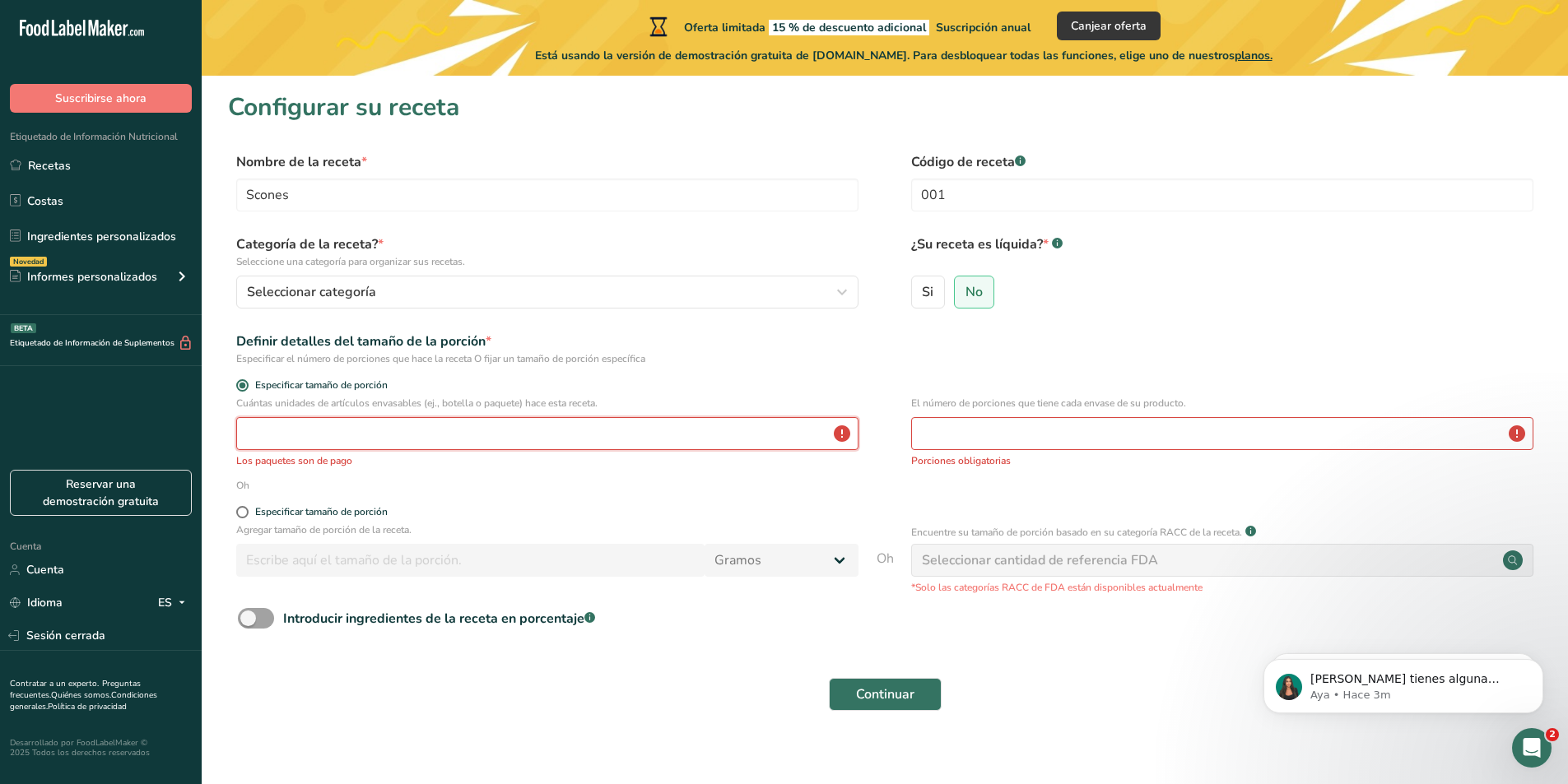
click at [264, 442] on input "number" at bounding box center [548, 434] width 622 height 33
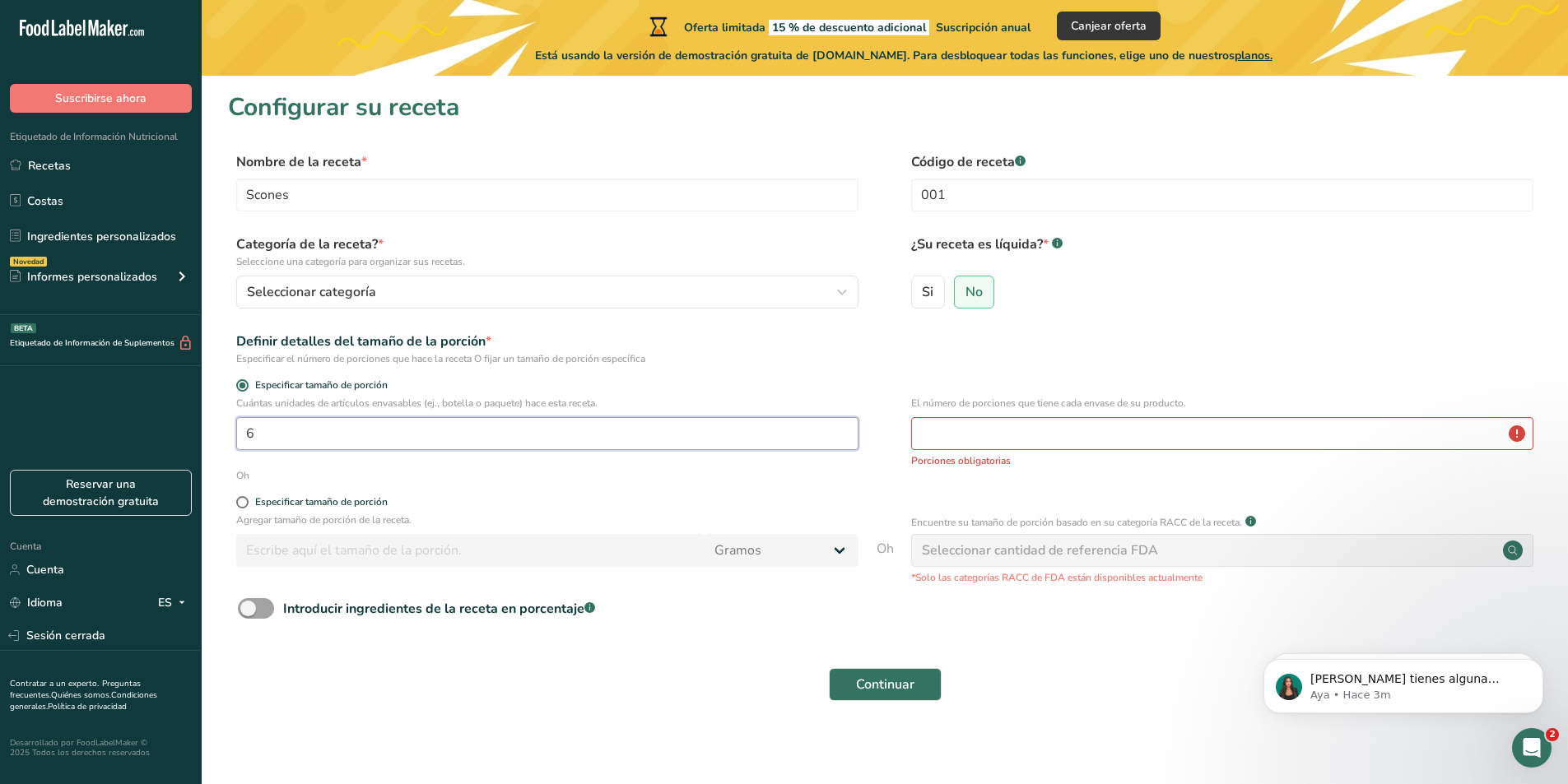
type input "6"
click at [1013, 435] on input "number" at bounding box center [1222, 434] width 622 height 33
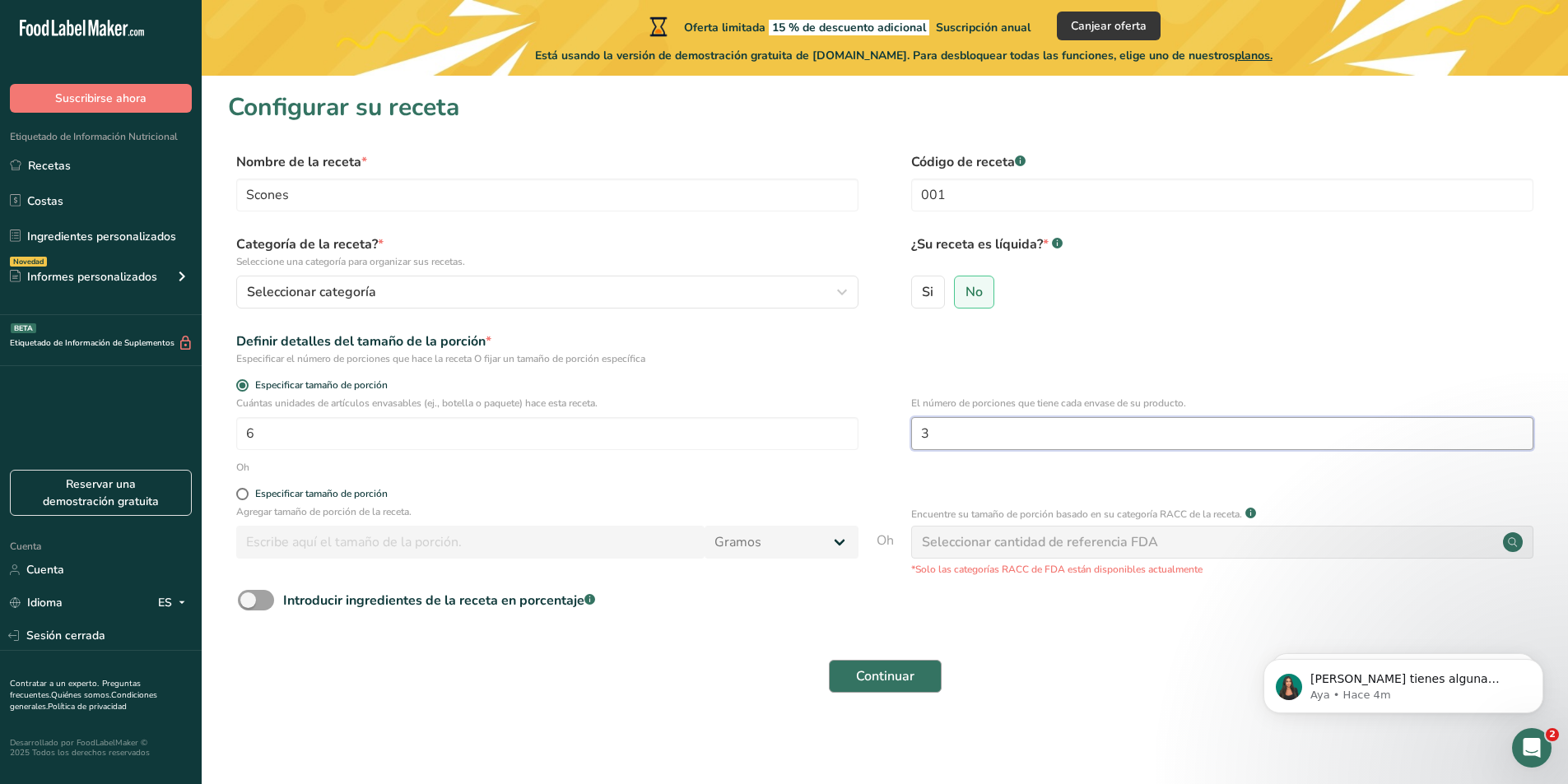
type input "3"
click at [864, 668] on font "Continuar" at bounding box center [885, 676] width 58 height 18
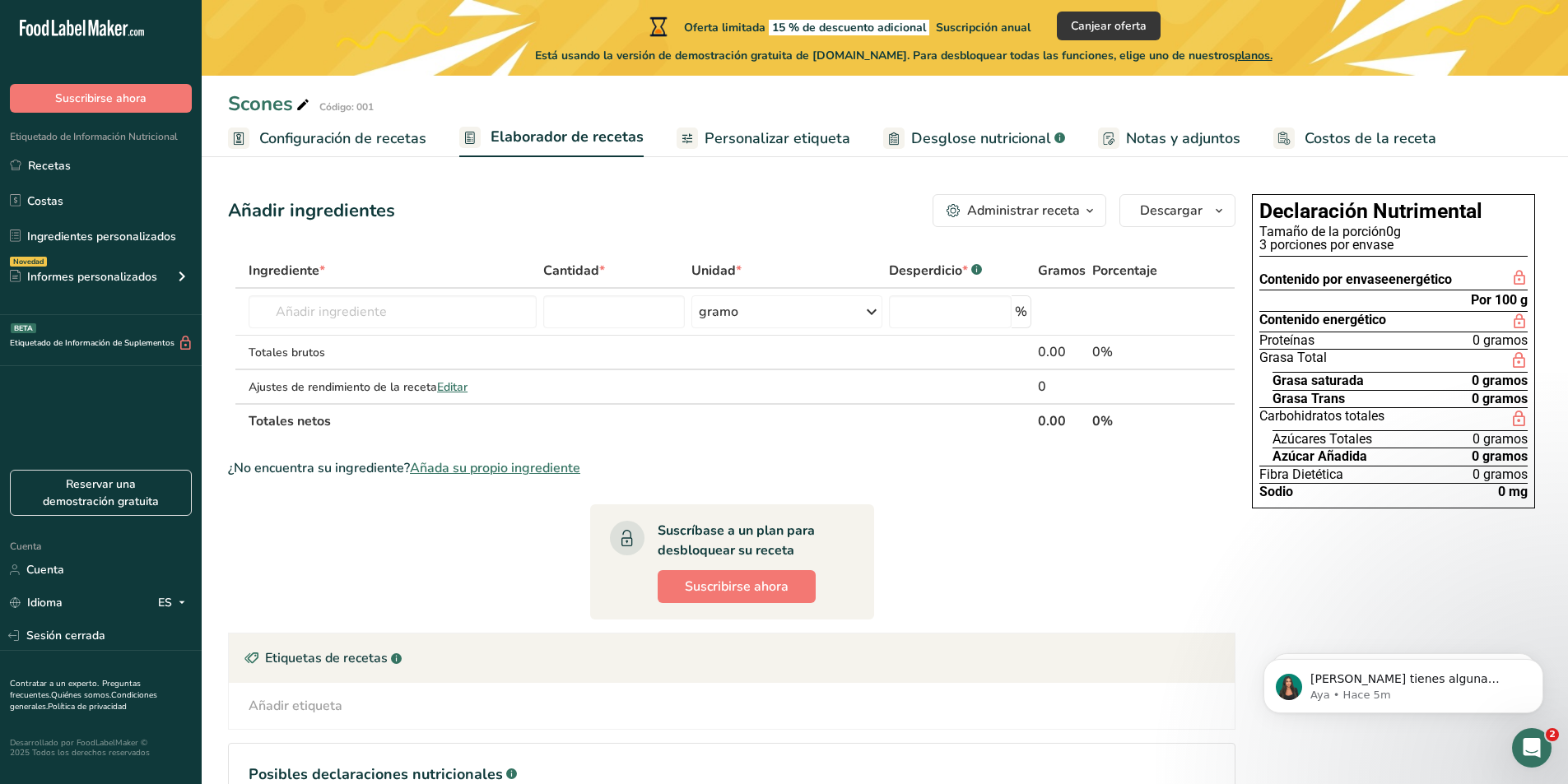
click at [1086, 209] on icon "button" at bounding box center [1089, 211] width 13 height 21
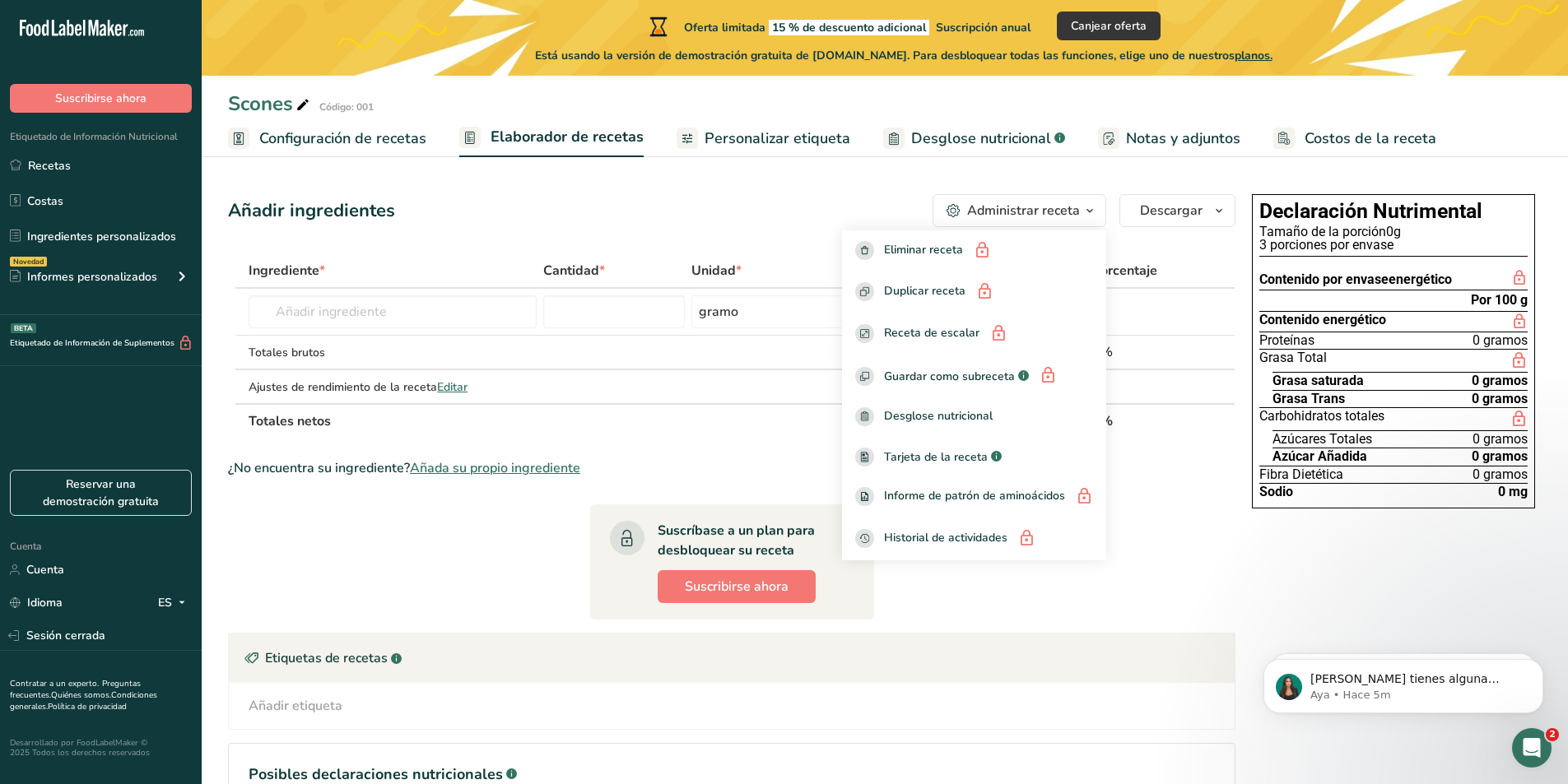
click at [863, 204] on div "Añadir ingredientes Administrar receta Eliminar receta Duplicar receta Receta d…" at bounding box center [731, 210] width 1007 height 33
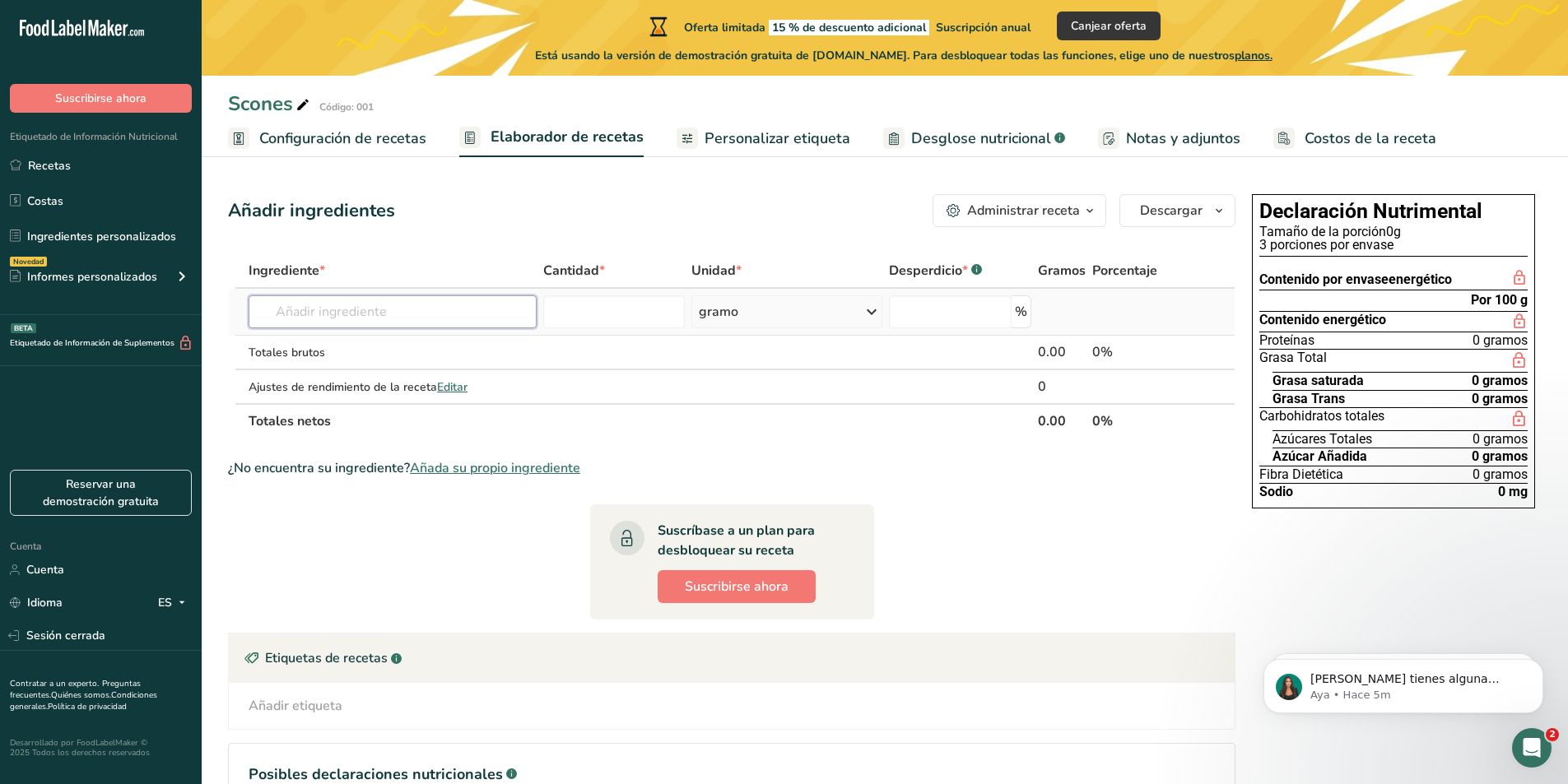
click at [464, 315] on input "text" at bounding box center [392, 312] width 288 height 33
type input "5"
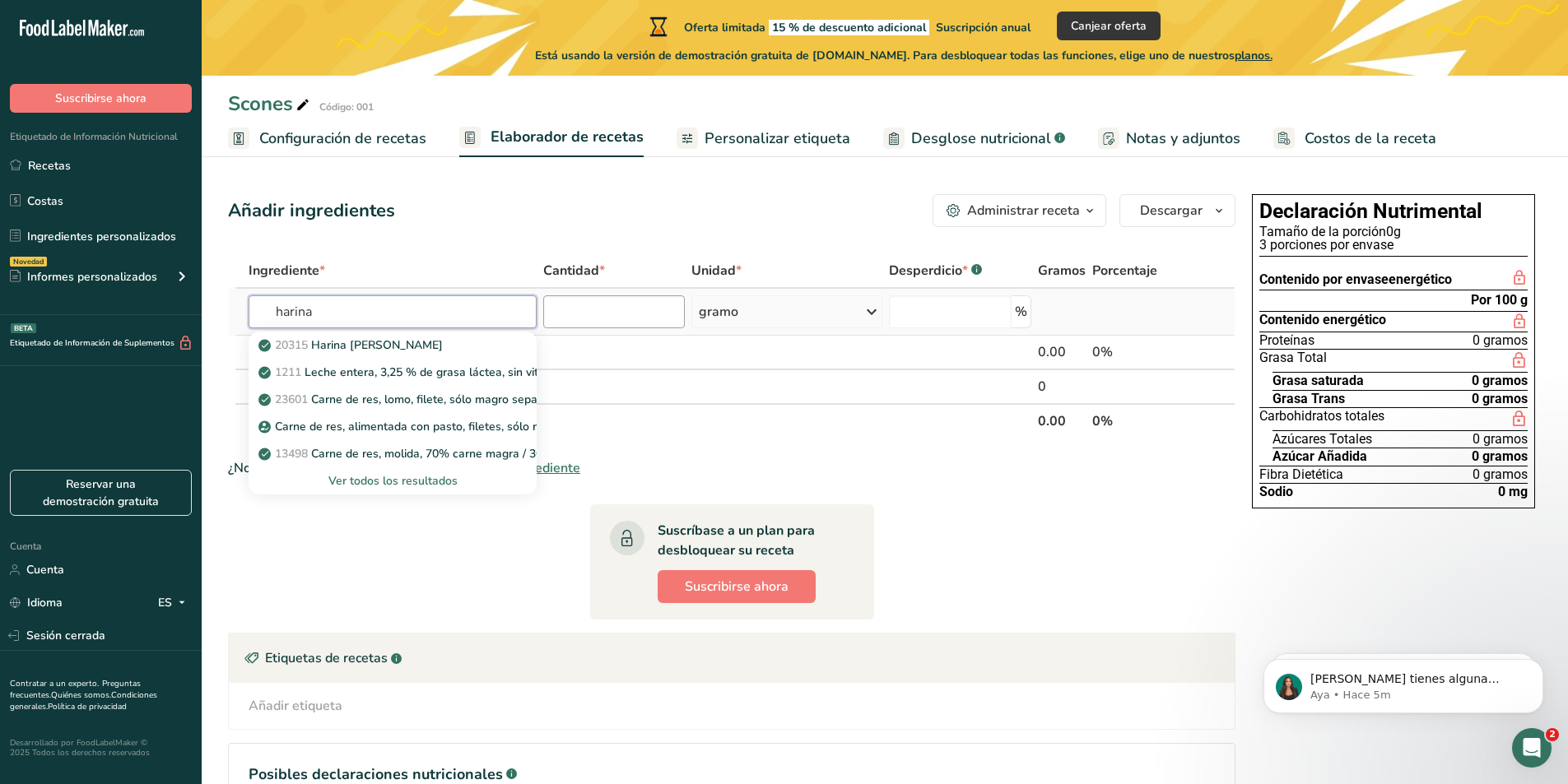
type input "harina"
click at [644, 313] on input "number" at bounding box center [614, 312] width 142 height 33
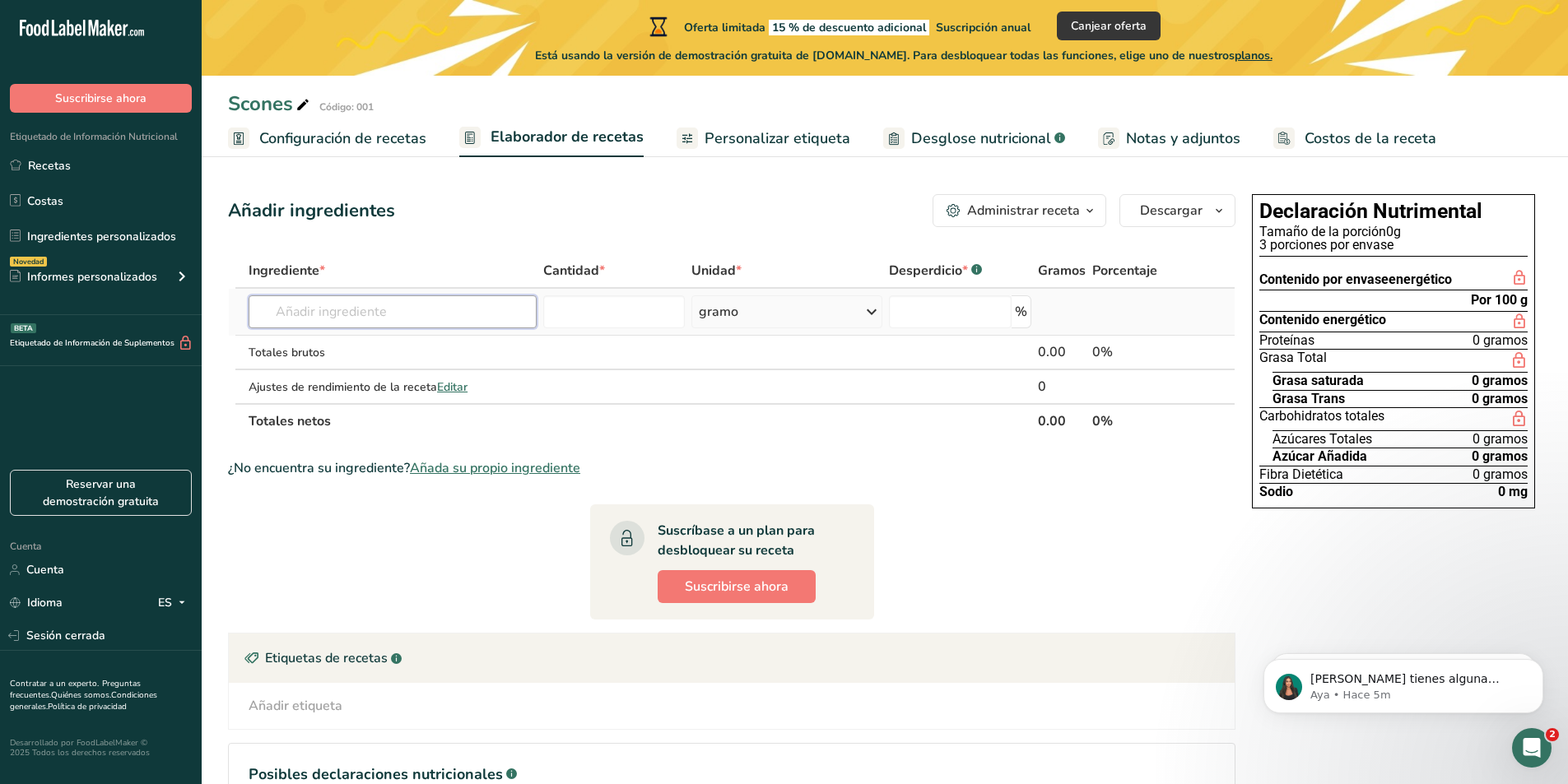
click at [461, 305] on input "text" at bounding box center [392, 312] width 288 height 33
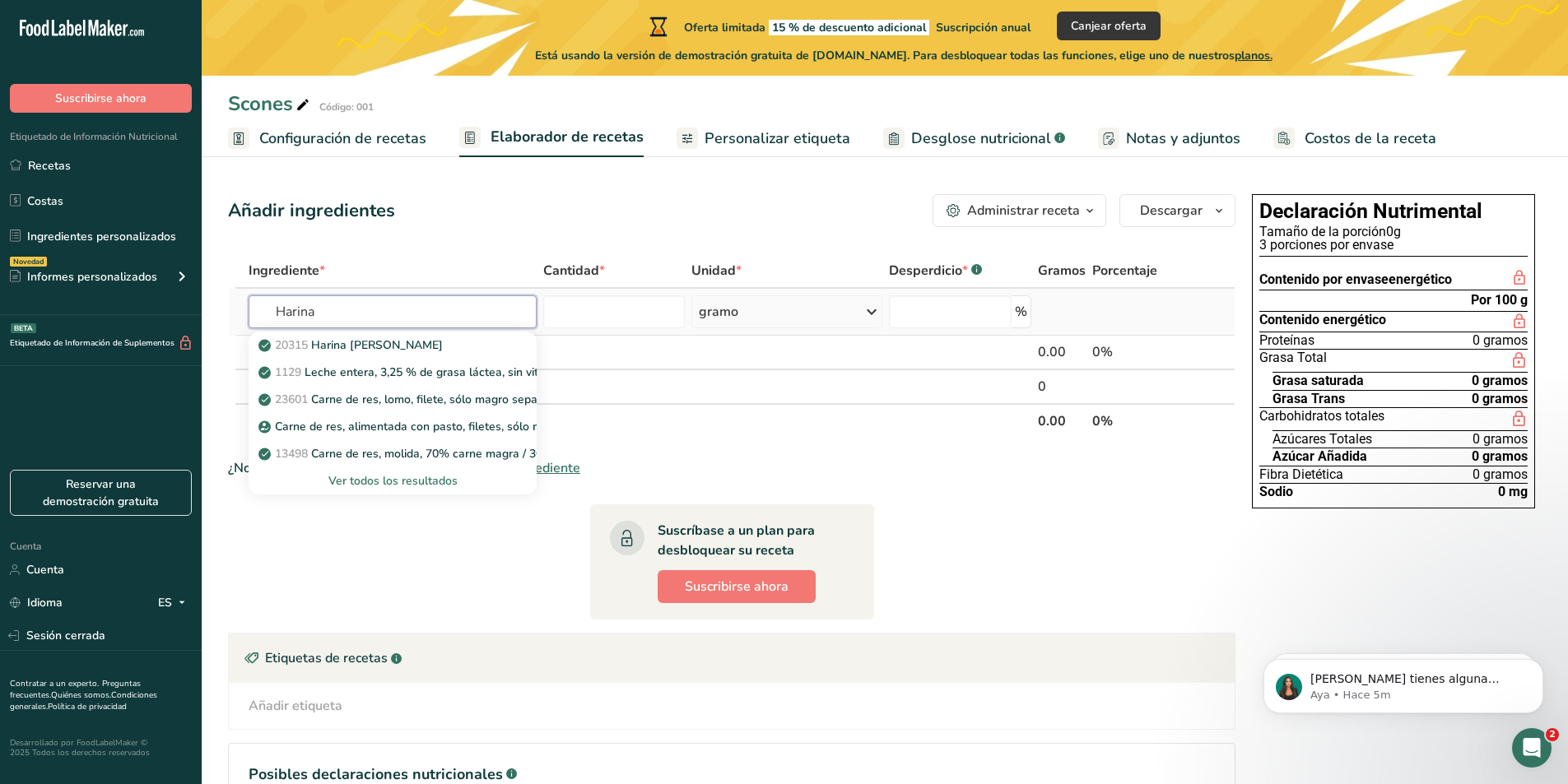
type input "Harina"
click at [424, 480] on font "Ver todos los resultados" at bounding box center [393, 481] width 130 height 16
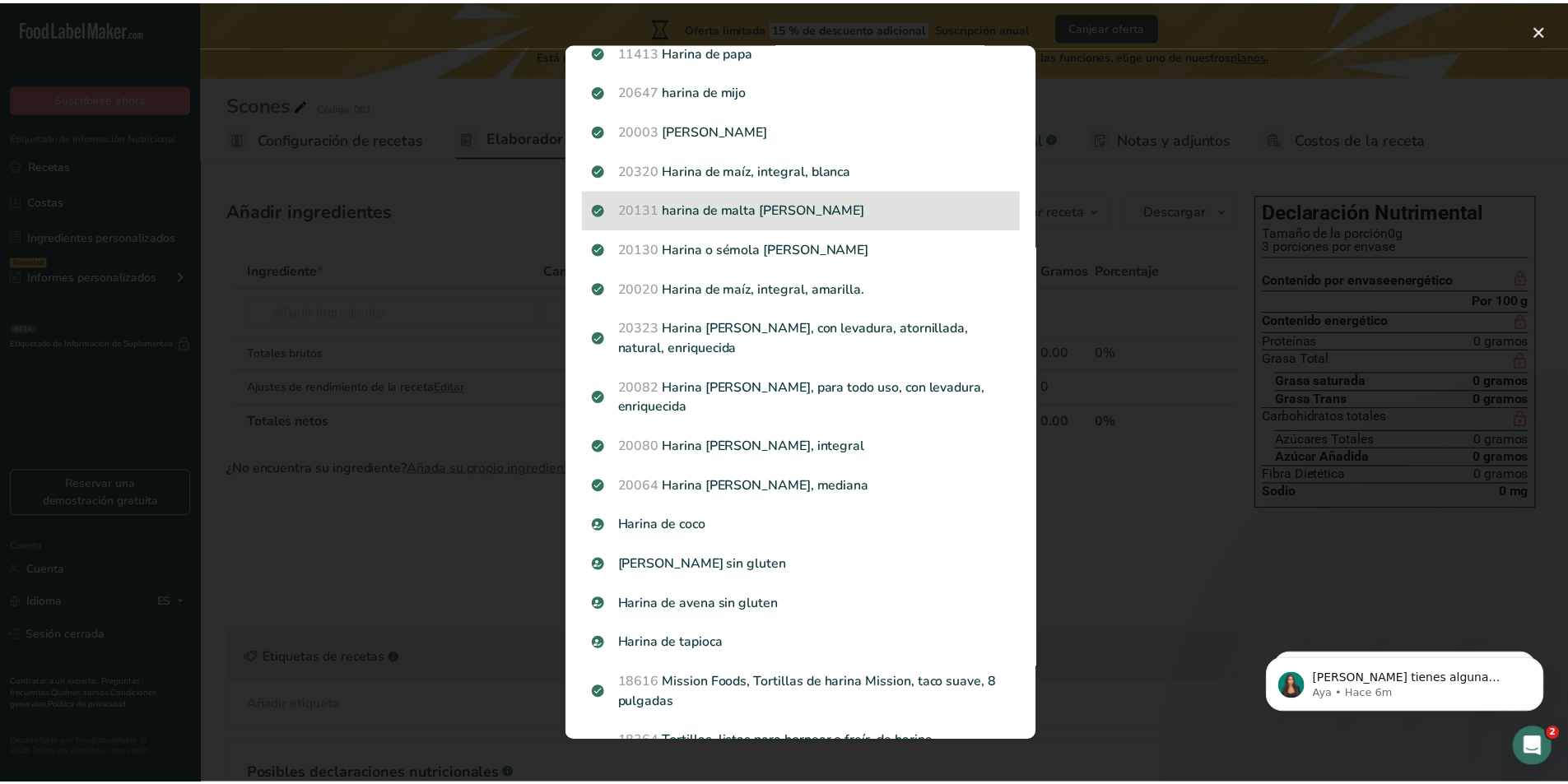
scroll to position [247, 0]
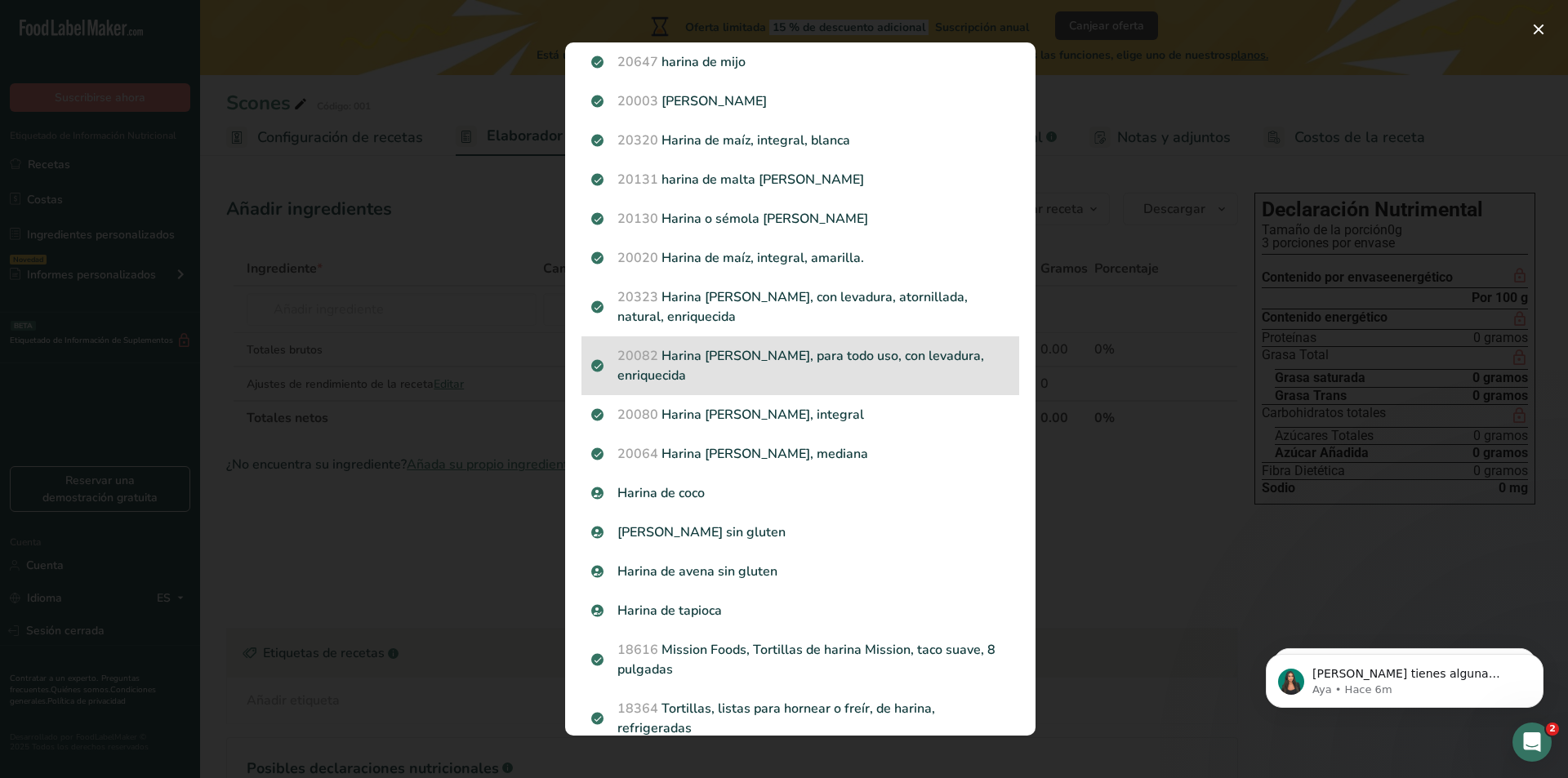
click at [784, 357] on font "Harina de trigo, blanca, para todo uso, con levadura, enriquecida" at bounding box center [800, 366] width 367 height 38
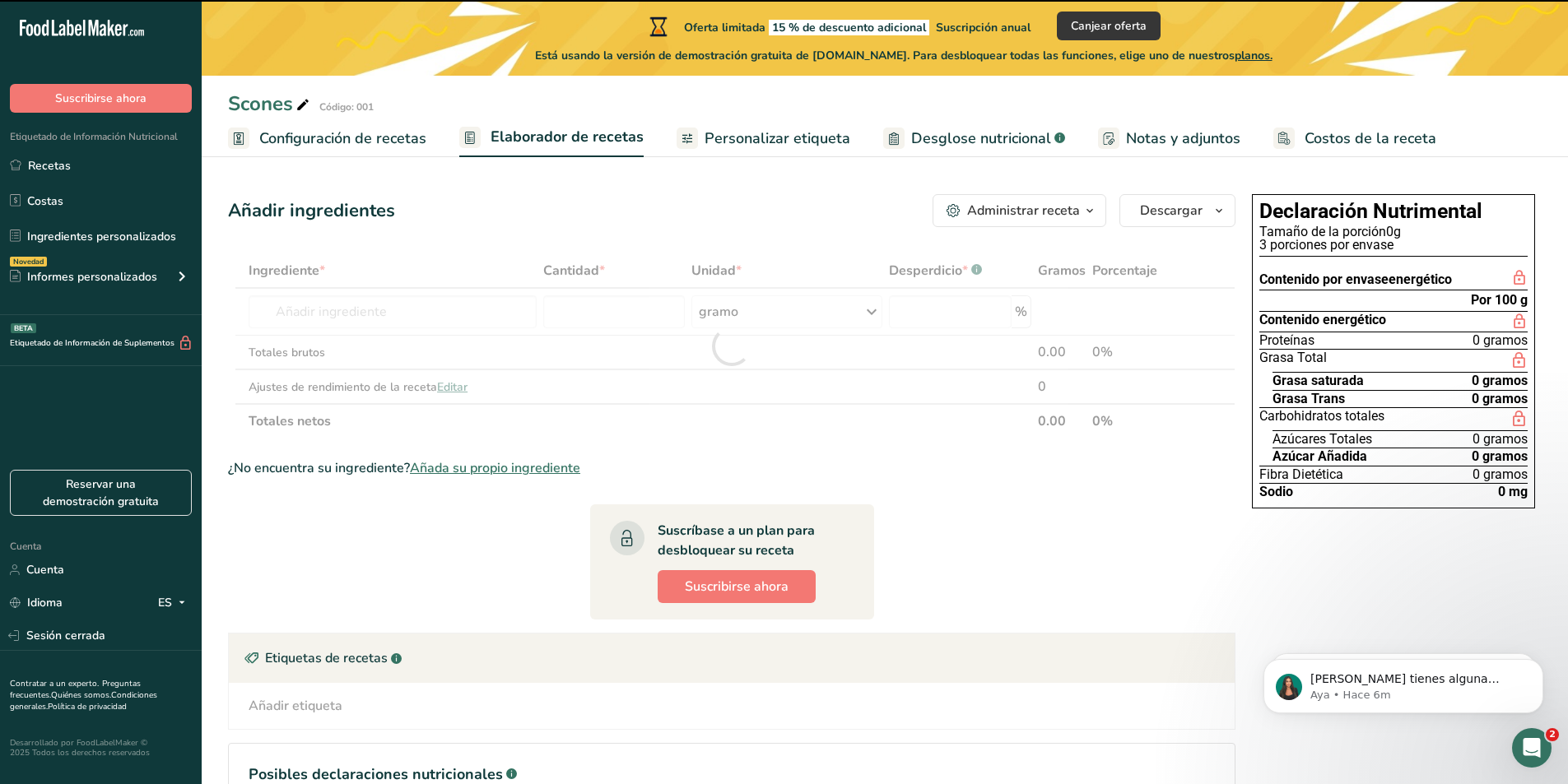
type input "0"
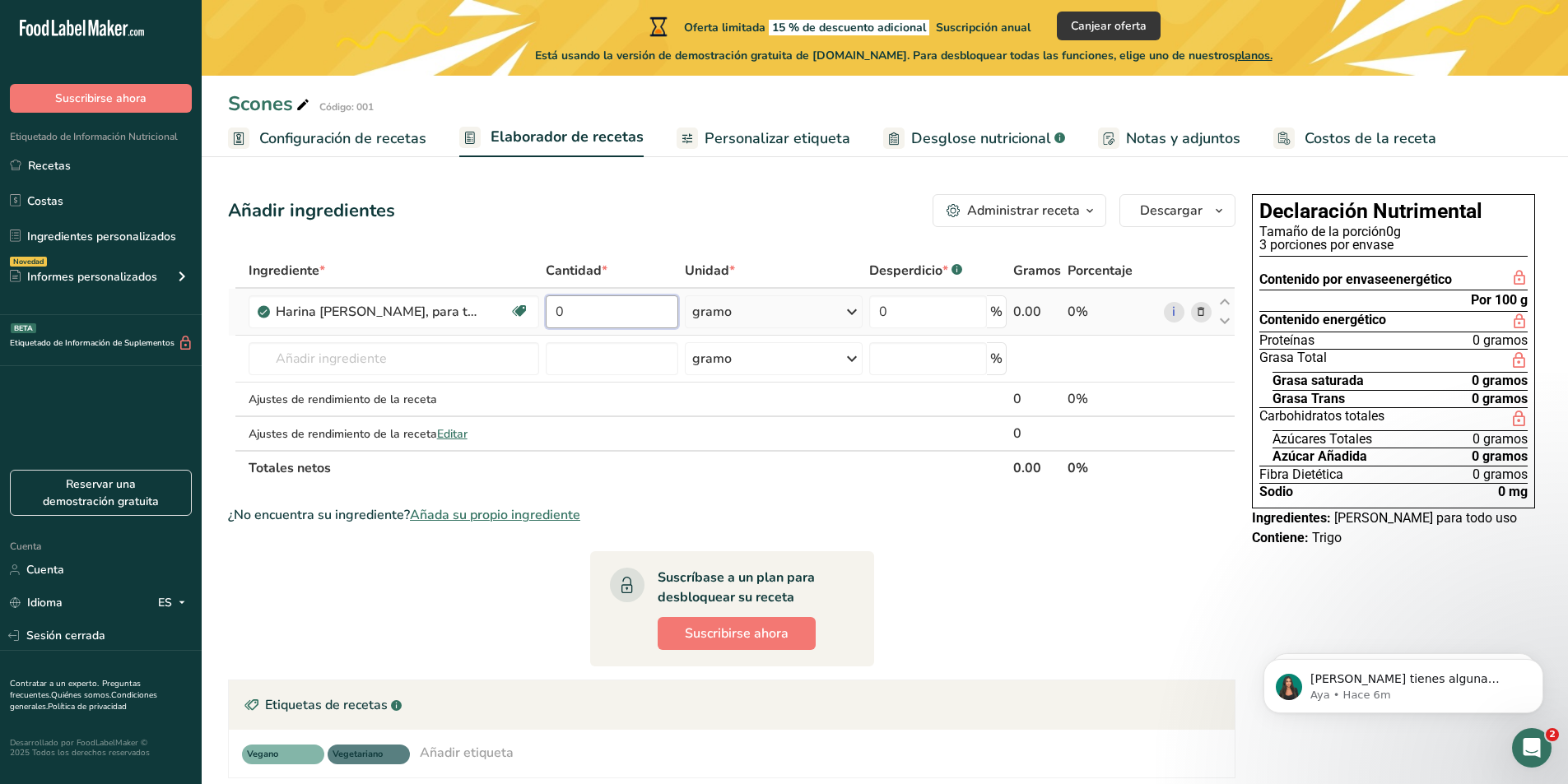
click at [625, 316] on input "0" at bounding box center [612, 312] width 133 height 33
type input "500"
click at [958, 540] on section "Ingrediente * Cantidad * Unidad * Desperdicio * .a-a{fill:#347362;}.b-a{fill:#f…" at bounding box center [731, 590] width 1007 height 673
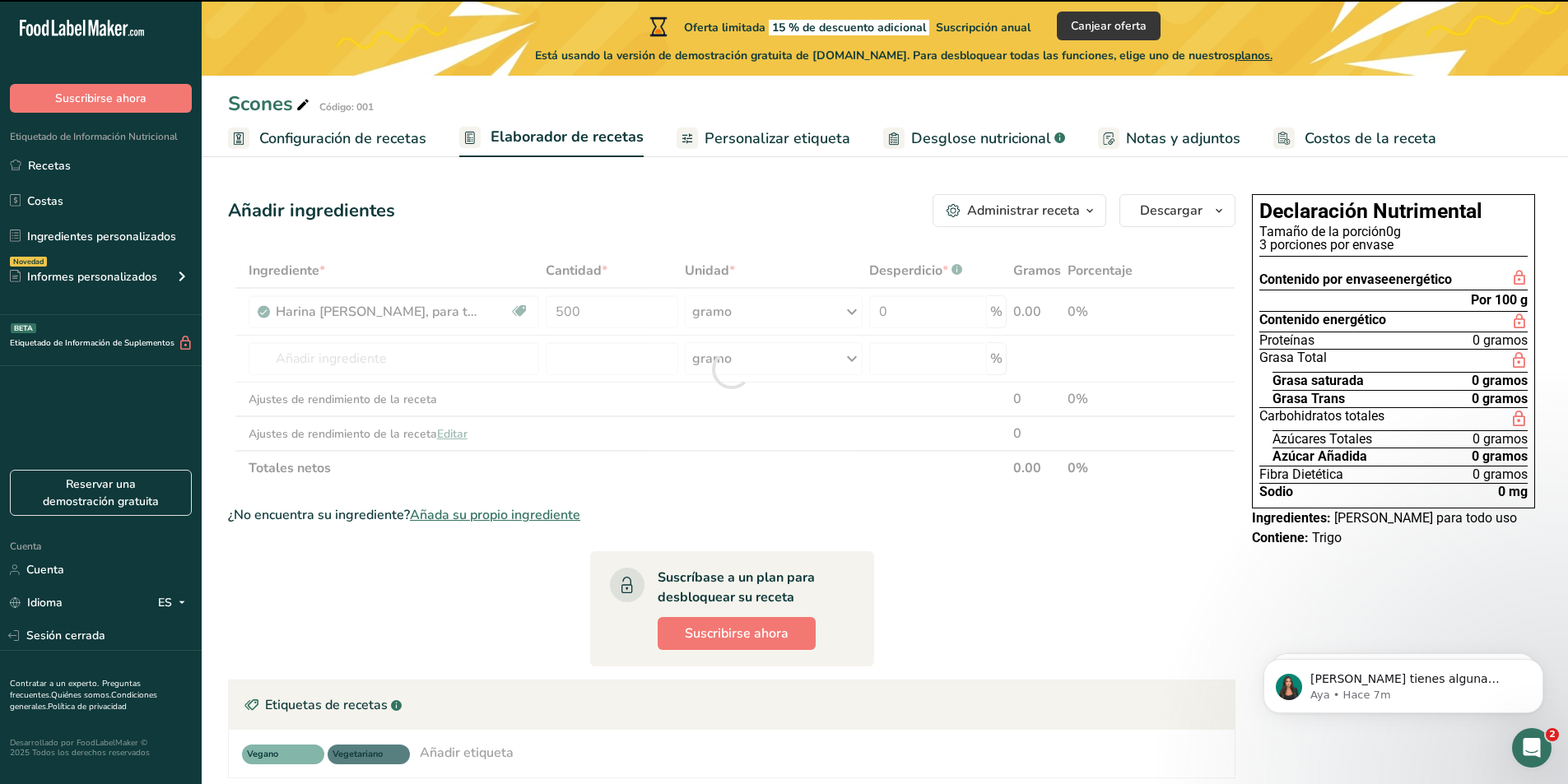
click at [959, 500] on section "Ingrediente * Cantidad * Unidad * Desperdicio * .a-a{fill:#347362;}.b-a{fill:#f…" at bounding box center [731, 590] width 1007 height 673
click at [411, 353] on div at bounding box center [731, 369] width 1007 height 232
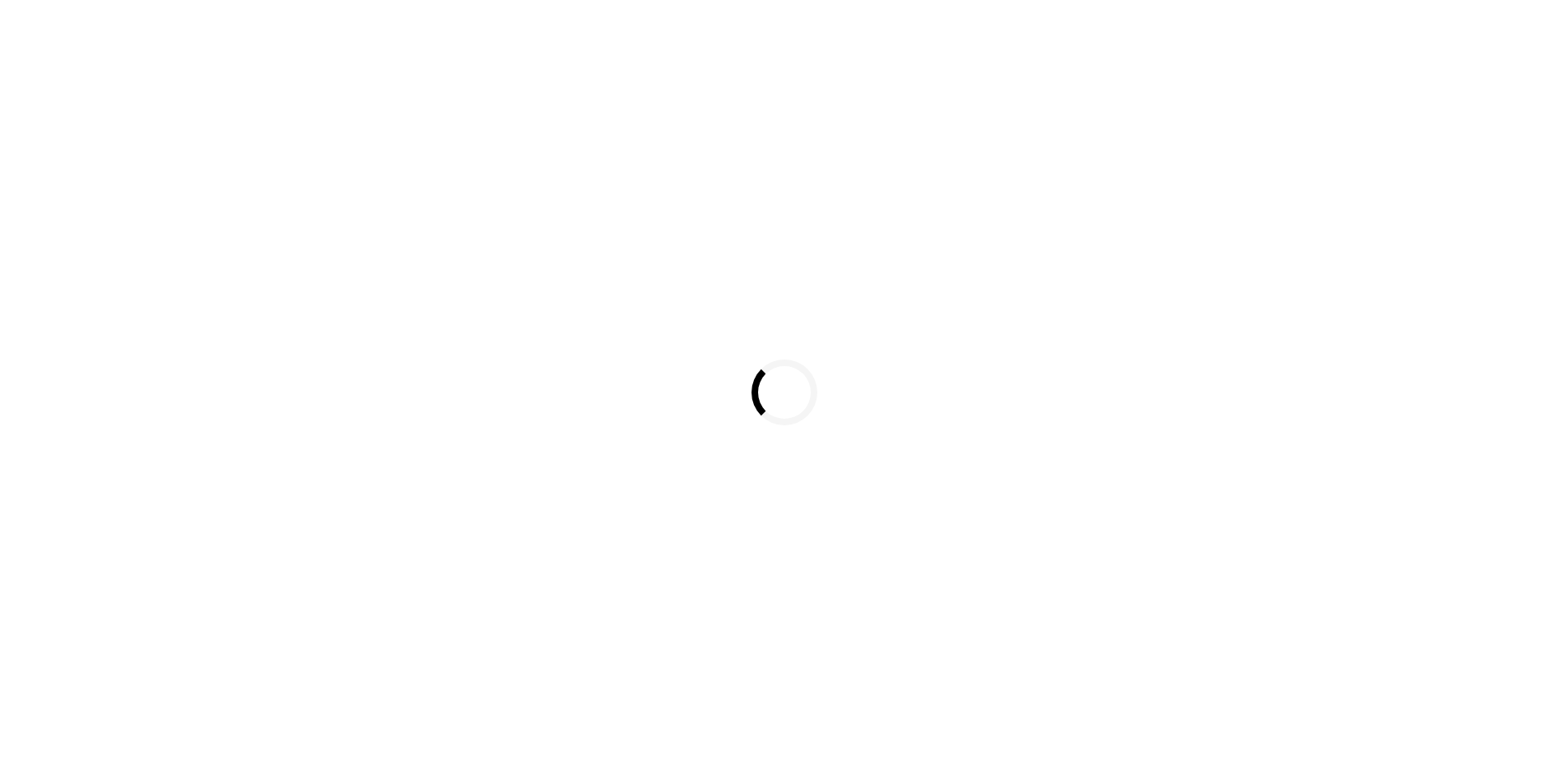
click at [644, 213] on div "Cargando..." at bounding box center [784, 392] width 1568 height 784
